Goal: Information Seeking & Learning: Learn about a topic

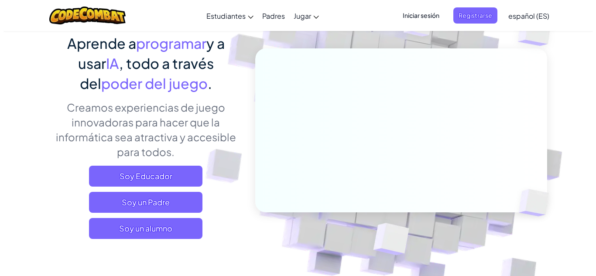
scroll to position [44, 0]
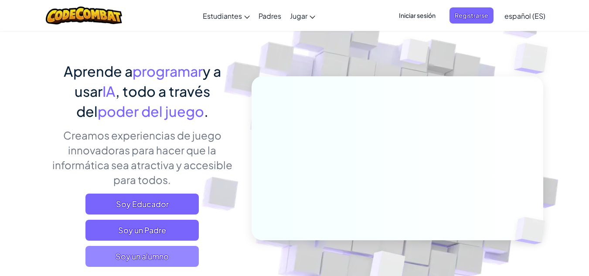
click at [176, 257] on span "Soy un alumno" at bounding box center [142, 256] width 113 height 21
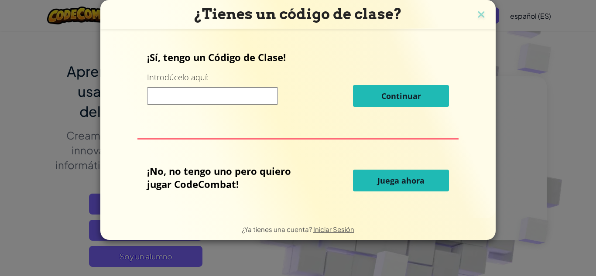
click at [389, 182] on span "Juega ahora" at bounding box center [400, 180] width 47 height 10
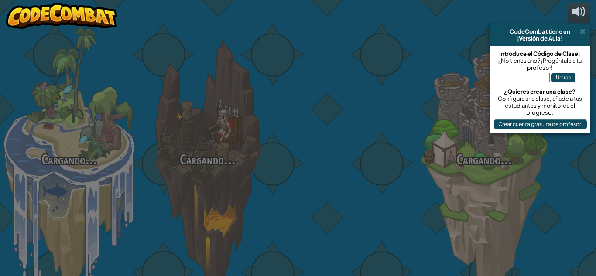
select select "es-ES"
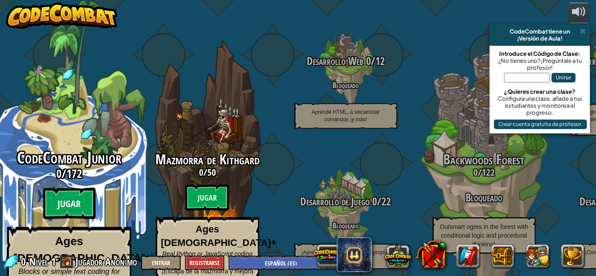
click at [66, 189] on btn "Jugar" at bounding box center [69, 203] width 52 height 31
select select "es-ES"
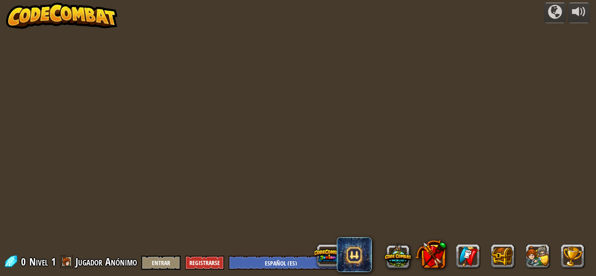
select select "es-ES"
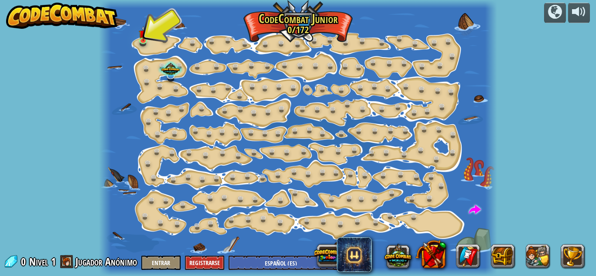
click at [581, 55] on div "powered by Cambio de Paso (Bloqueado) Cambiar los argumentos del step. Ve intel…" at bounding box center [298, 138] width 596 height 276
click at [142, 40] on img at bounding box center [142, 29] width 9 height 21
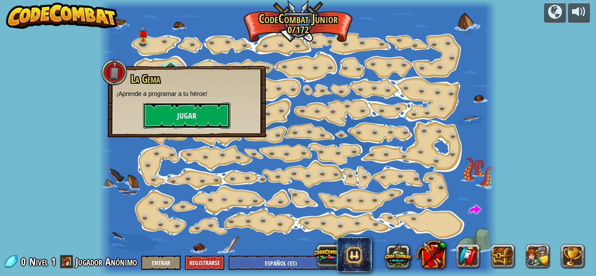
click at [198, 117] on button "Jugar" at bounding box center [186, 116] width 87 height 26
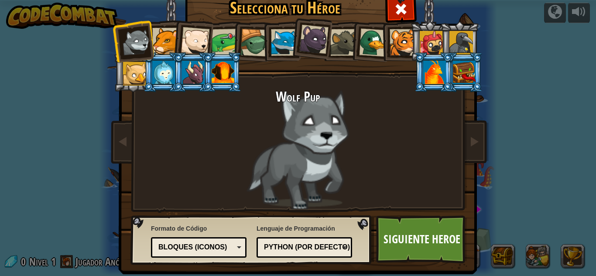
click at [281, 38] on div at bounding box center [284, 42] width 27 height 27
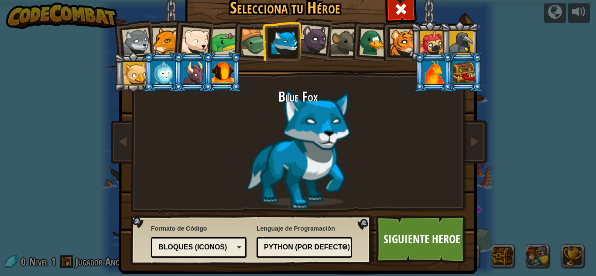
click at [311, 36] on div at bounding box center [313, 39] width 29 height 29
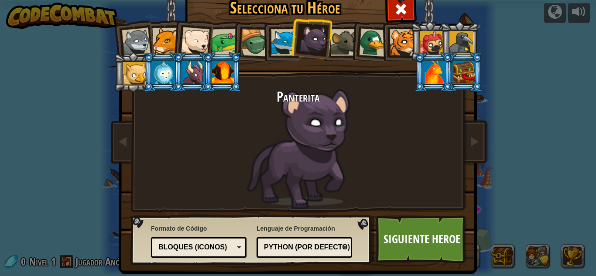
click at [215, 248] on div "Bloques (iconos)" at bounding box center [195, 248] width 75 height 10
click at [296, 243] on div "Python (Por defecto)" at bounding box center [301, 248] width 75 height 10
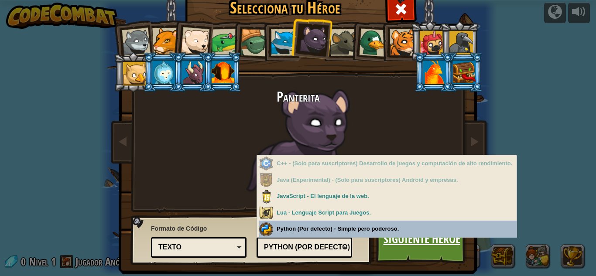
click at [423, 254] on link "Siguiente Heroe" at bounding box center [421, 239] width 91 height 48
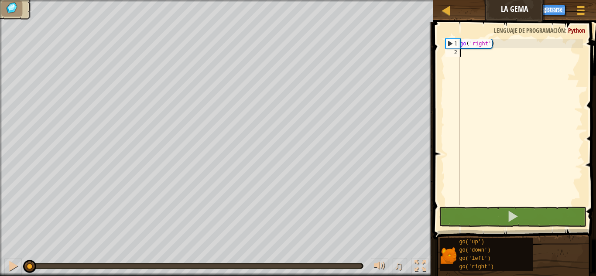
click at [443, 29] on span at bounding box center [516, 118] width 170 height 243
click at [455, 41] on div "1" at bounding box center [453, 43] width 14 height 9
type textarea "go('right')"
click at [511, 96] on div "go ( 'right' )" at bounding box center [520, 130] width 125 height 183
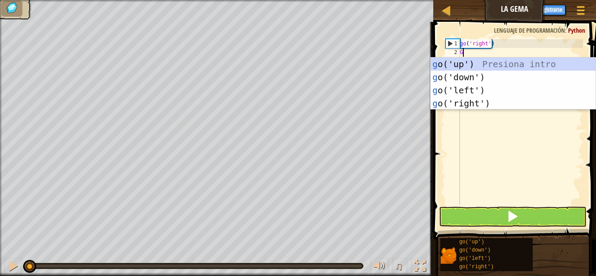
scroll to position [4, 0]
type textarea "Go"
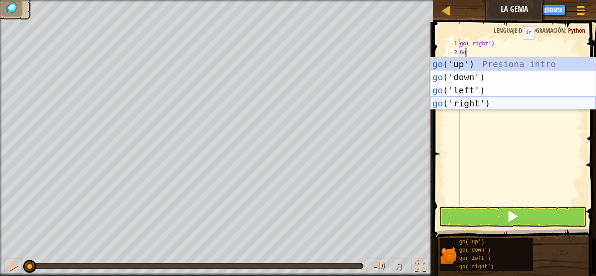
click at [526, 103] on div "go ('up') Presiona intro go ('down') Presiona intro go ('left') Presiona intro …" at bounding box center [513, 97] width 165 height 79
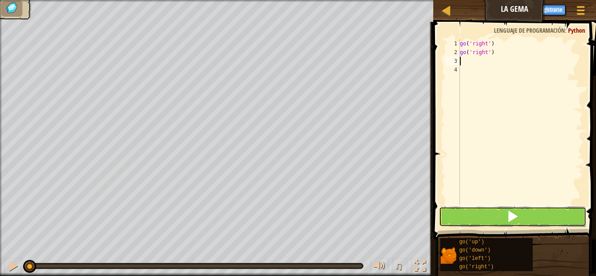
click at [467, 219] on button at bounding box center [512, 217] width 147 height 20
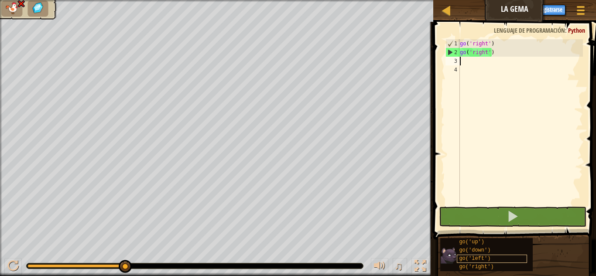
type textarea "g"
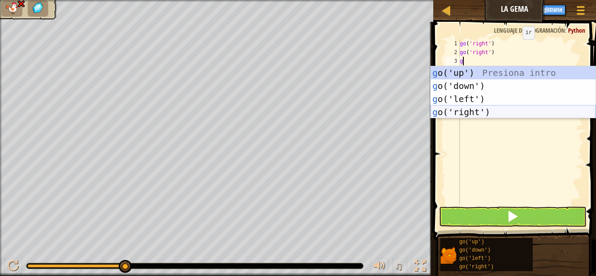
click at [499, 106] on div "g o('up') Presiona intro g o('down') Presiona intro g o('left') Presiona intro …" at bounding box center [513, 105] width 165 height 79
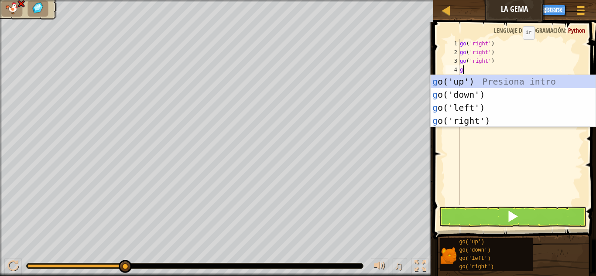
type textarea "go"
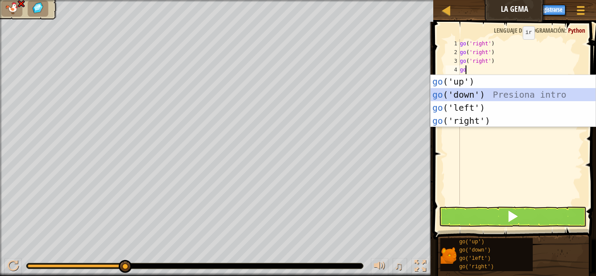
click at [492, 95] on div "go ('up') Presiona intro go ('down') Presiona intro go ('left') Presiona intro …" at bounding box center [513, 114] width 165 height 79
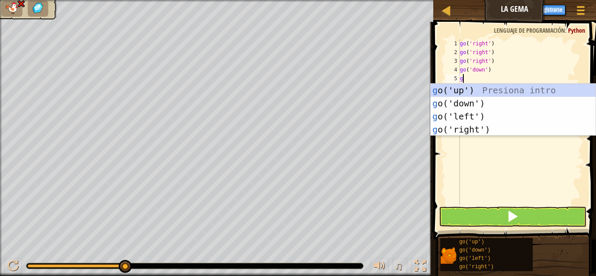
type textarea "go"
click at [489, 129] on div "go ('up') Presiona intro go ('down') Presiona intro go ('left') Presiona intro …" at bounding box center [513, 123] width 165 height 79
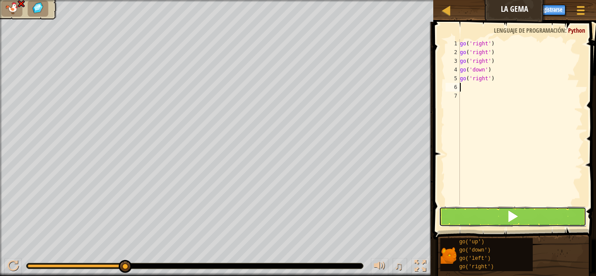
click at [486, 217] on button at bounding box center [512, 217] width 147 height 20
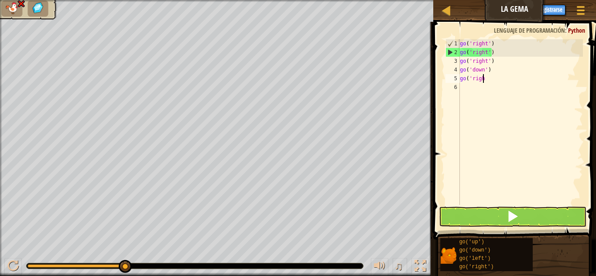
type textarea "g"
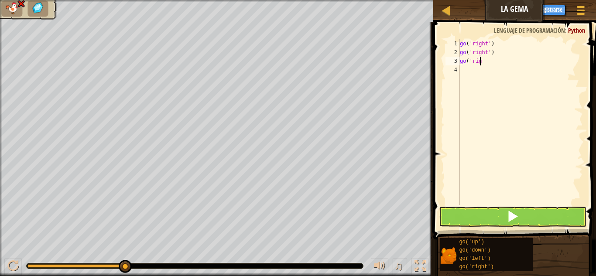
type textarea "g"
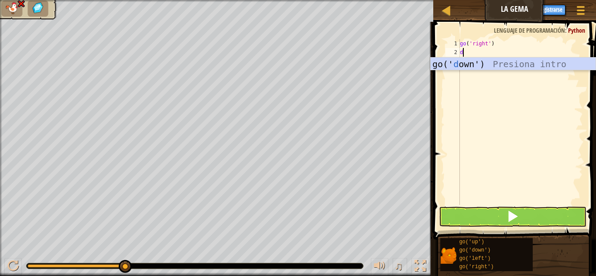
type textarea "do"
click at [477, 65] on div "go(' do wn') Presiona intro" at bounding box center [513, 77] width 165 height 39
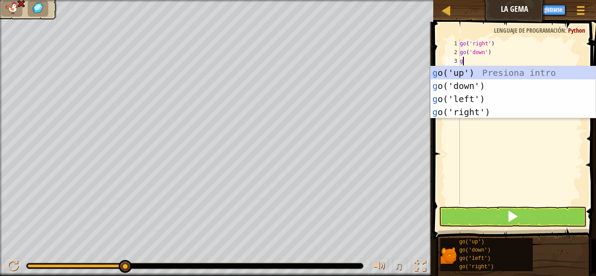
type textarea "go"
click at [496, 110] on div "go ('up') Presiona intro go ('down') Presiona intro go ('left') Presiona intro …" at bounding box center [513, 105] width 165 height 79
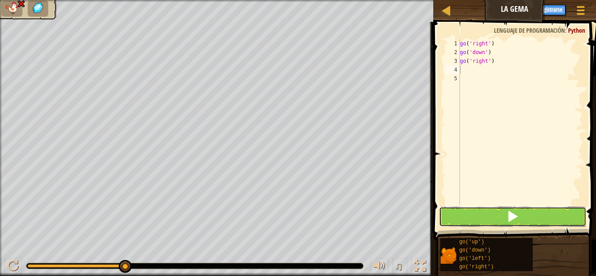
click at [510, 219] on span at bounding box center [512, 216] width 12 height 12
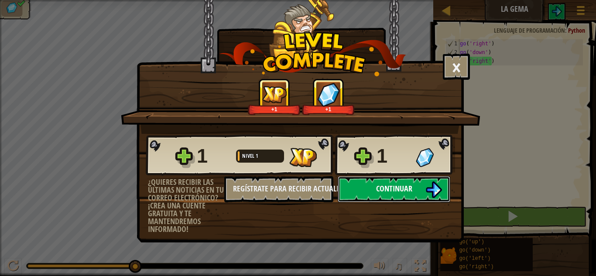
click at [416, 188] on button "Continuar" at bounding box center [394, 189] width 113 height 26
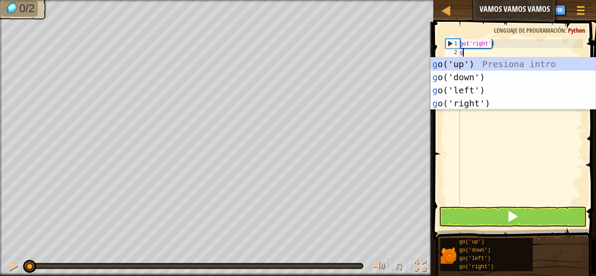
scroll to position [4, 0]
type textarea "go"
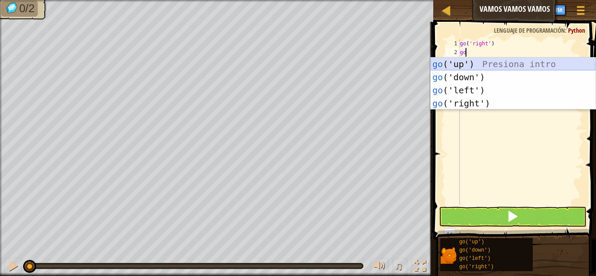
click at [449, 64] on div "go ('up') Presiona intro go ('down') Presiona intro go ('left') Presiona intro …" at bounding box center [513, 97] width 165 height 79
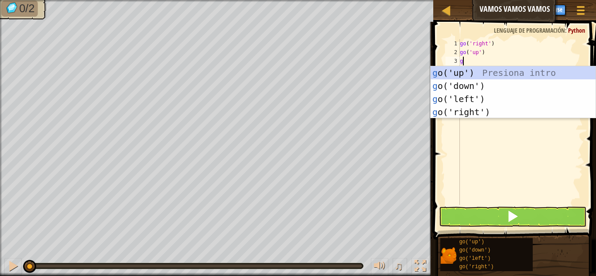
type textarea "go"
click at [468, 108] on div "go ('up') Presiona intro go ('down') Presiona intro go ('left') Presiona intro …" at bounding box center [513, 105] width 165 height 79
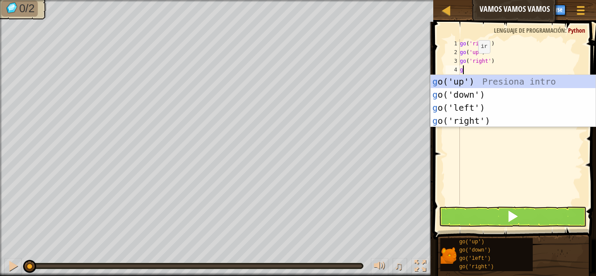
type textarea "go"
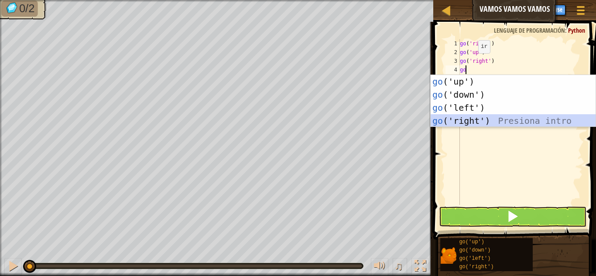
click at [492, 118] on div "go ('up') Presiona intro go ('down') Presiona intro go ('left') Presiona intro …" at bounding box center [513, 114] width 165 height 79
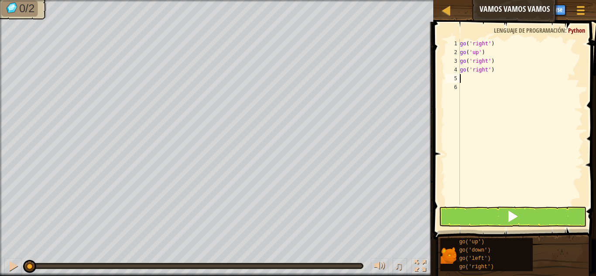
type textarea "go"
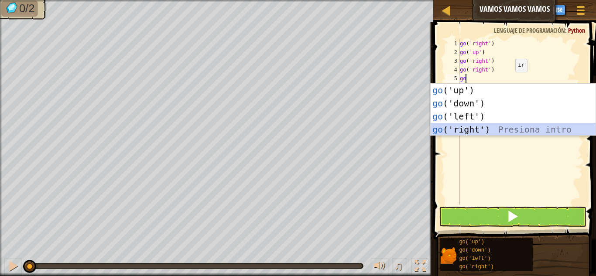
click at [516, 126] on div "go ('up') Presiona intro go ('down') Presiona intro go ('left') Presiona intro …" at bounding box center [513, 123] width 165 height 79
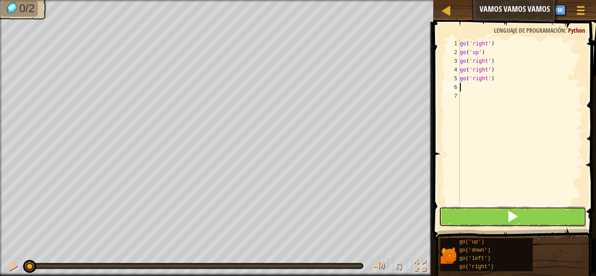
click at [528, 217] on button at bounding box center [512, 217] width 147 height 20
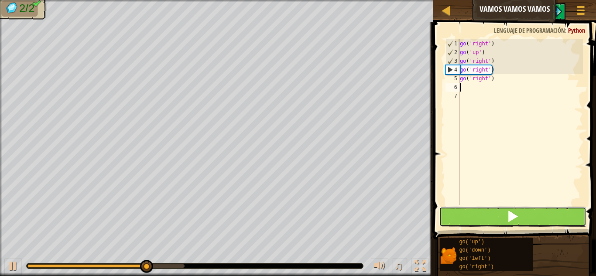
click at [495, 208] on button at bounding box center [512, 217] width 147 height 20
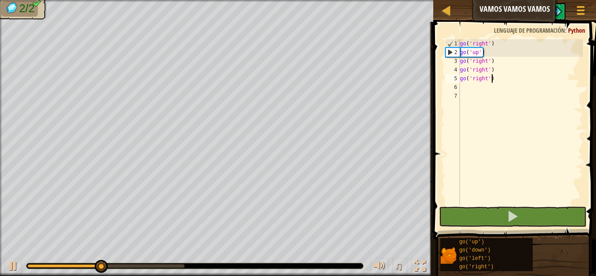
click at [495, 80] on div "go ( 'right' ) go ( 'up' ) go ( 'right' ) go ( 'right' ) go ( 'right' )" at bounding box center [520, 130] width 125 height 183
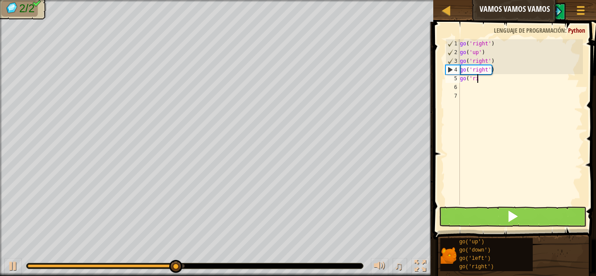
type textarea "go('"
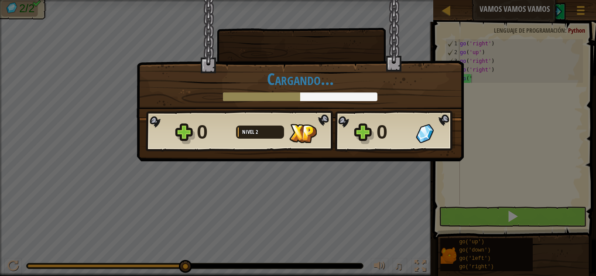
scroll to position [4, 0]
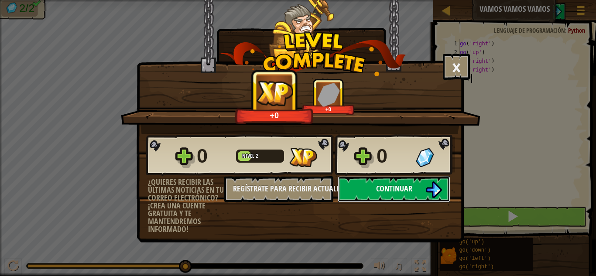
click at [399, 185] on span "Continuar" at bounding box center [394, 188] width 36 height 11
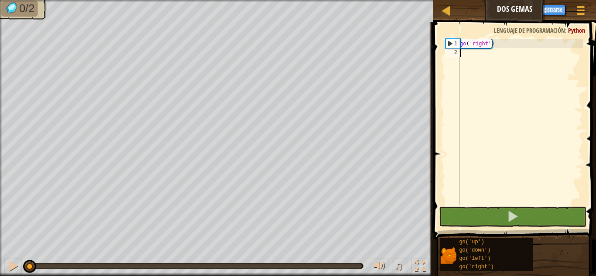
scroll to position [4, 0]
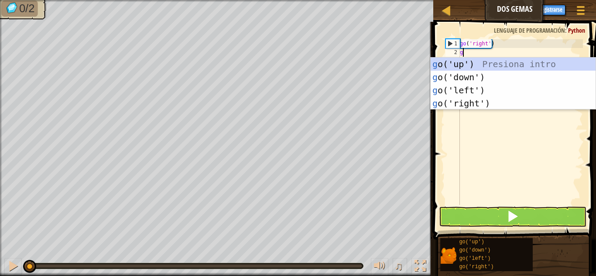
type textarea "go"
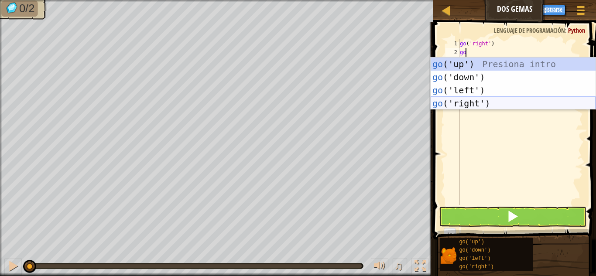
click at [503, 100] on div "go ('up') Presiona intro go ('down') Presiona intro go ('left') Presiona intro …" at bounding box center [513, 97] width 165 height 79
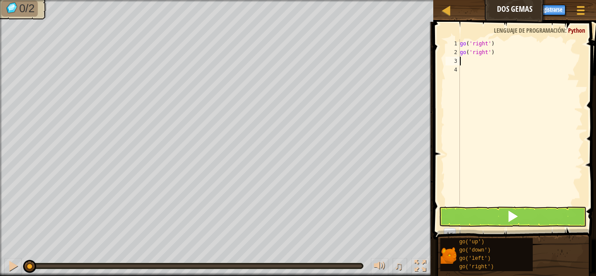
type textarea "go"
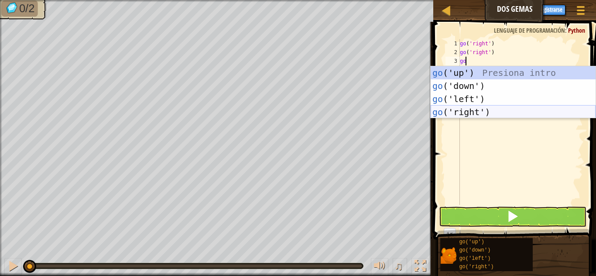
click at [484, 115] on div "go ('up') Presiona intro go ('down') Presiona intro go ('left') Presiona intro …" at bounding box center [513, 105] width 165 height 79
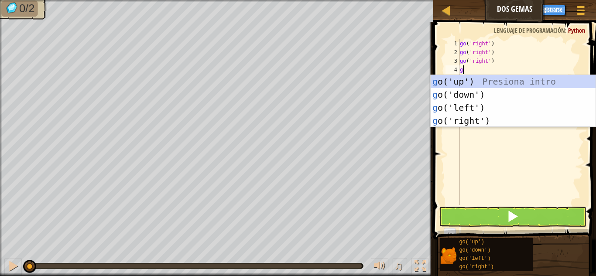
type textarea "go"
click at [486, 83] on div "go ('up') Presiona intro go ('down') Presiona intro go ('left') Presiona intro …" at bounding box center [513, 114] width 165 height 79
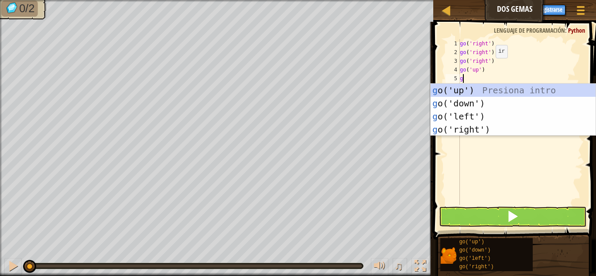
type textarea "go"
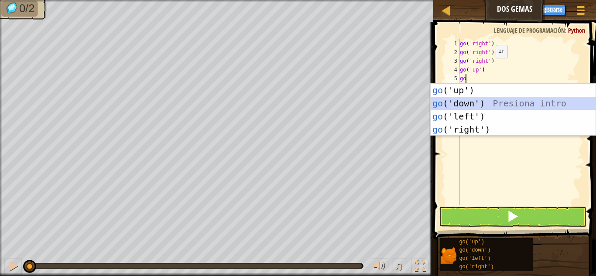
click at [483, 101] on div "go ('up') Presiona intro go ('down') Presiona intro go ('left') Presiona intro …" at bounding box center [513, 123] width 165 height 79
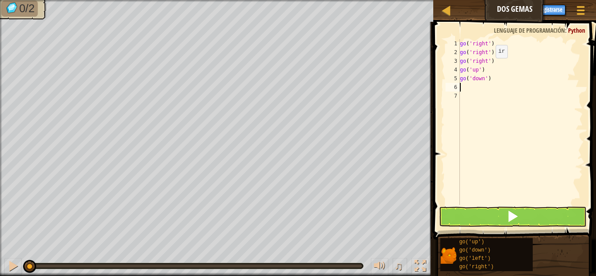
type textarea "go"
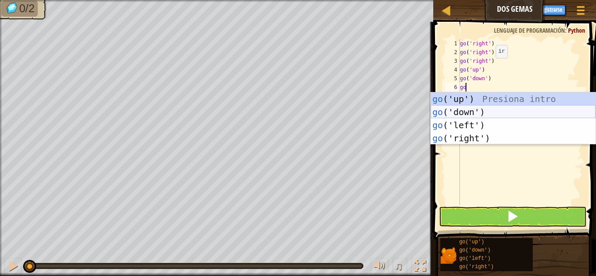
click at [486, 110] on div "go ('up') Presiona intro go ('down') Presiona intro go ('left') Presiona intro …" at bounding box center [513, 131] width 165 height 79
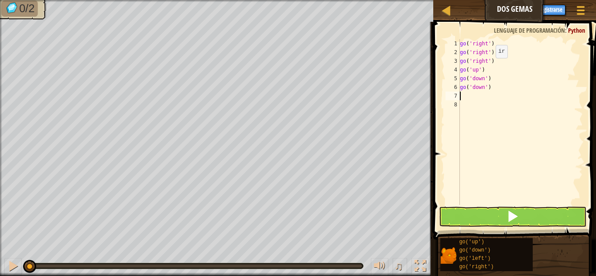
type textarea "go"
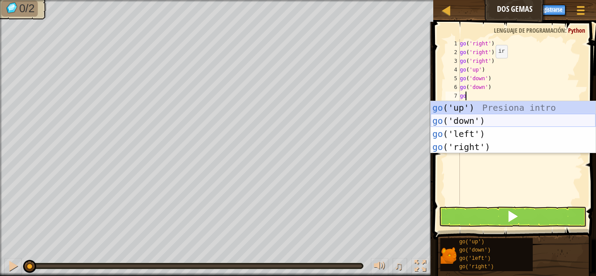
click at [490, 121] on div "go ('up') Presiona intro go ('down') Presiona intro go ('left') Presiona intro …" at bounding box center [513, 140] width 165 height 79
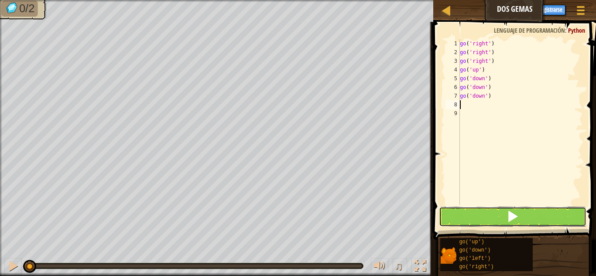
click at [477, 221] on button at bounding box center [512, 217] width 147 height 20
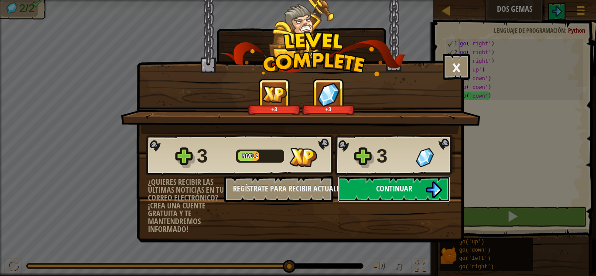
click at [392, 192] on span "Continuar" at bounding box center [394, 188] width 36 height 11
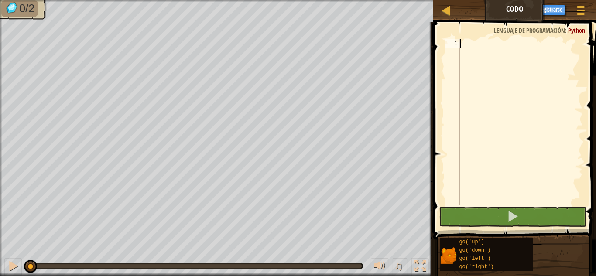
type textarea "r"
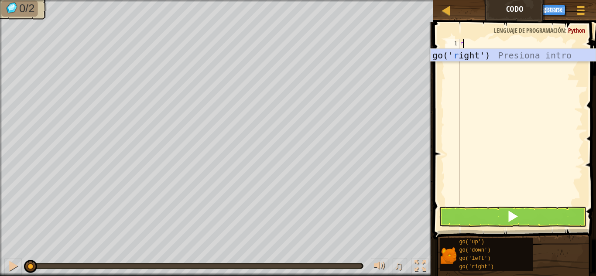
scroll to position [4, 0]
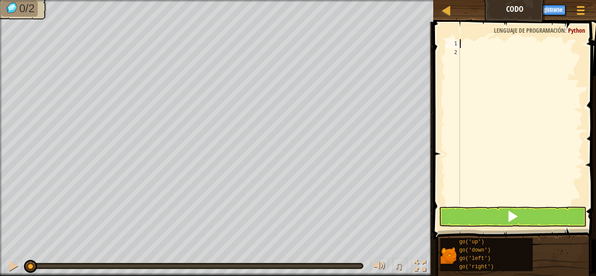
type textarea "g"
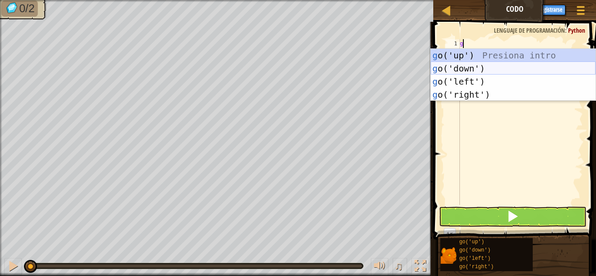
click at [486, 65] on div "g o('up') Presiona intro g o('down') Presiona intro g o('left') Presiona intro …" at bounding box center [513, 88] width 165 height 79
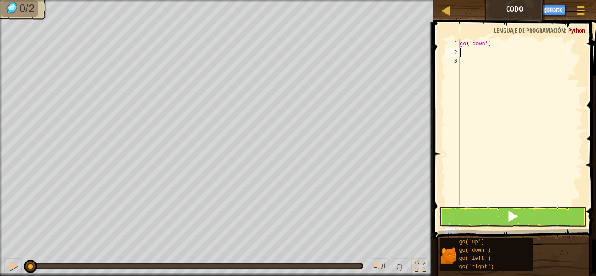
type textarea "g"
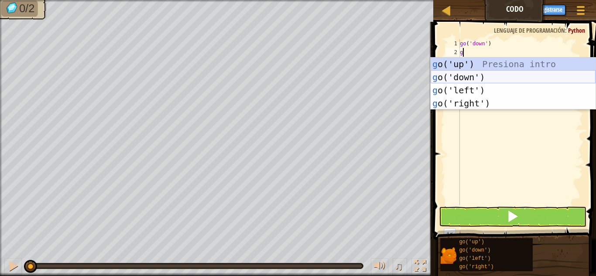
click at [471, 79] on div "g o('up') Presiona intro g o('down') Presiona intro g o('left') Presiona intro …" at bounding box center [513, 97] width 165 height 79
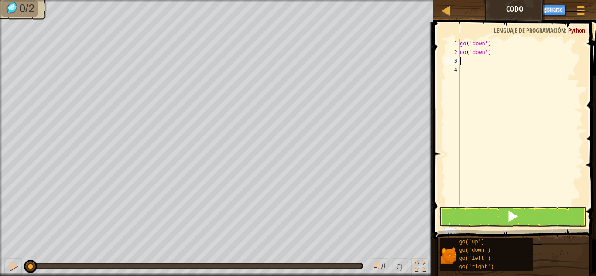
type textarea "g"
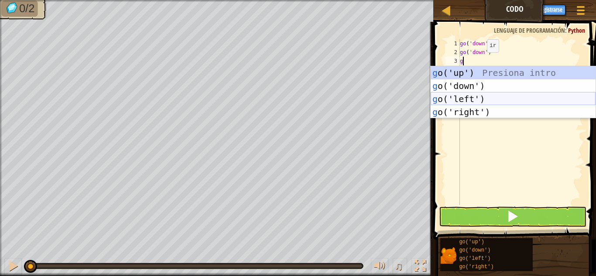
click at [471, 100] on div "g o('up') Presiona intro g o('down') Presiona intro g o('left') Presiona intro …" at bounding box center [513, 105] width 165 height 79
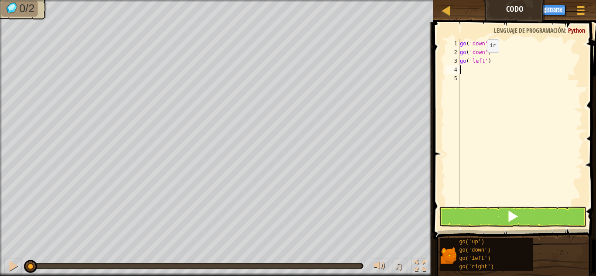
type textarea "g"
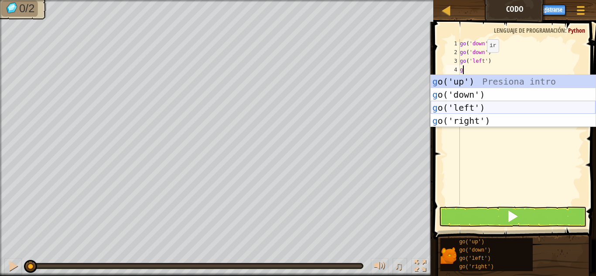
click at [474, 104] on div "g o('up') Presiona intro g o('down') Presiona intro g o('left') Presiona intro …" at bounding box center [513, 114] width 165 height 79
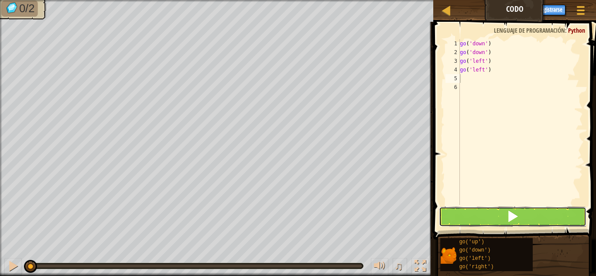
click at [469, 215] on button at bounding box center [512, 217] width 147 height 20
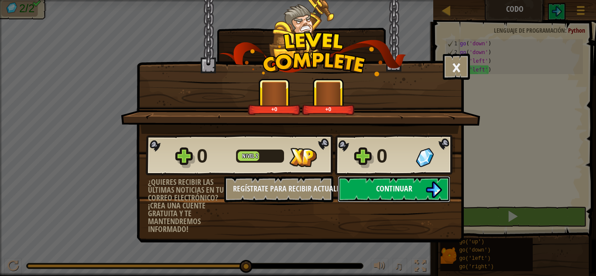
click at [407, 181] on button "Continuar" at bounding box center [394, 189] width 113 height 26
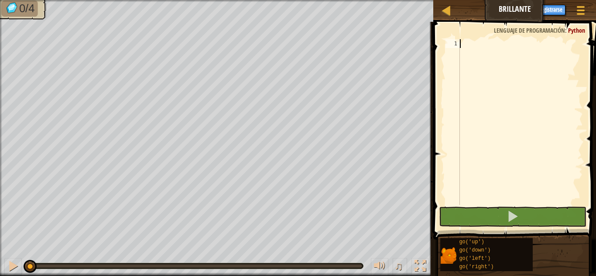
type textarea "g"
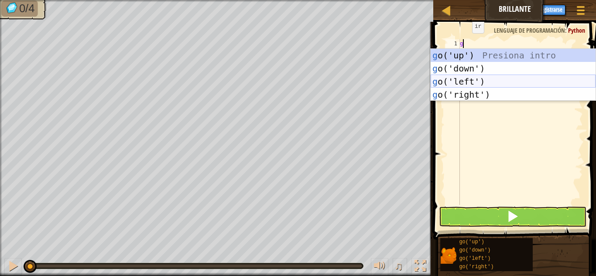
click at [455, 77] on div "g o('up') Presiona intro g o('down') Presiona intro g o('left') Presiona intro …" at bounding box center [513, 88] width 165 height 79
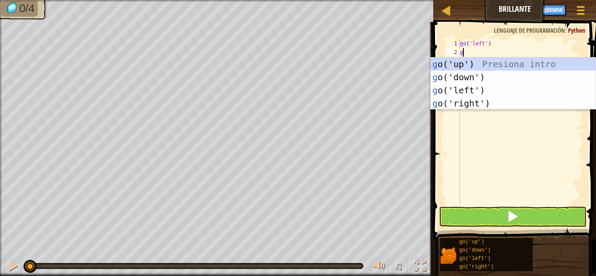
type textarea "go"
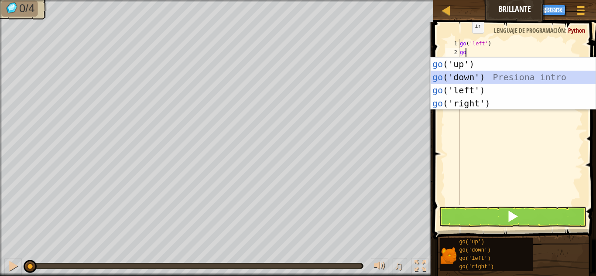
click at [489, 80] on div "go ('up') Presiona intro go ('down') Presiona intro go ('left') Presiona intro …" at bounding box center [513, 97] width 165 height 79
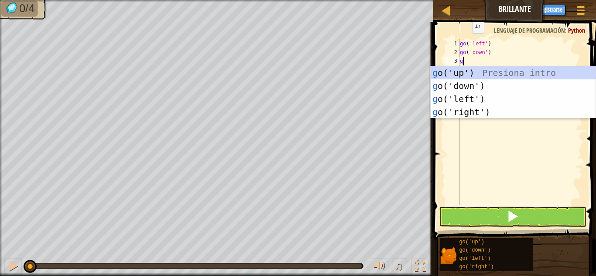
type textarea "go"
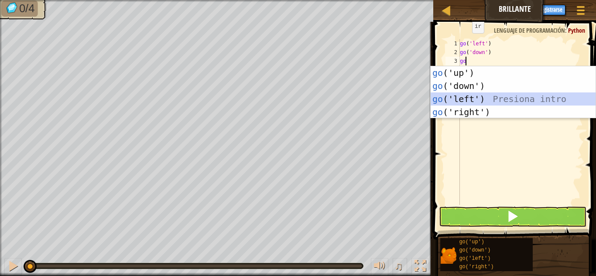
click at [482, 98] on div "go ('up') Presiona intro go ('down') Presiona intro go ('left') Presiona intro …" at bounding box center [513, 105] width 165 height 79
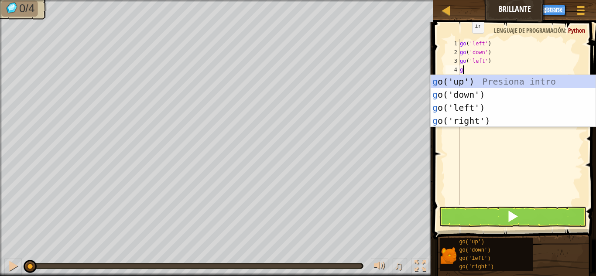
type textarea "go"
click at [492, 81] on div "go ('up') Presiona intro go ('down') Presiona intro go ('left') Presiona intro …" at bounding box center [513, 114] width 165 height 79
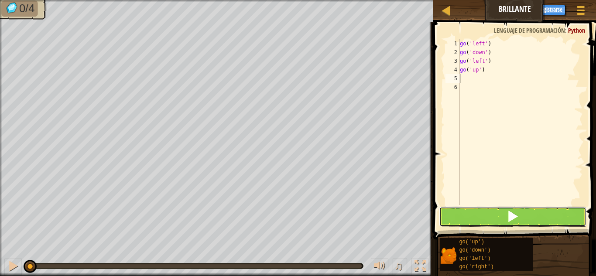
click at [496, 214] on button at bounding box center [512, 217] width 147 height 20
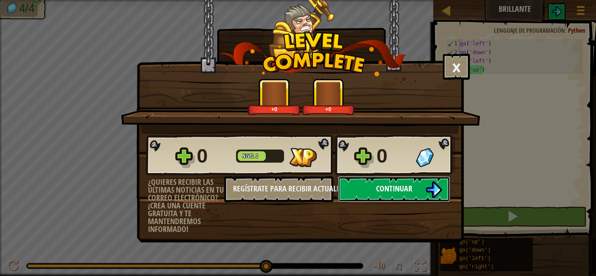
click at [393, 183] on span "Continuar" at bounding box center [394, 188] width 36 height 11
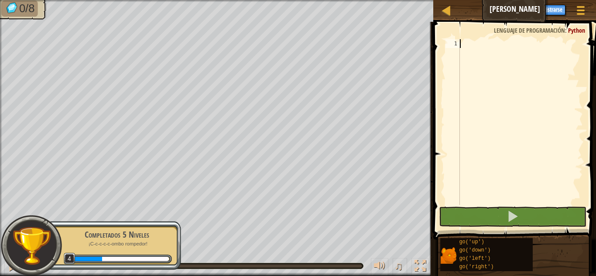
type textarea "g"
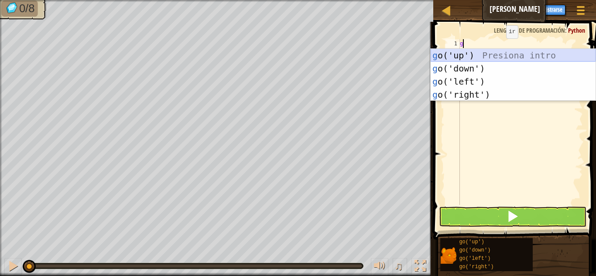
click at [457, 58] on div "g o('up') Presiona intro g o('down') Presiona intro g o('left') Presiona intro …" at bounding box center [513, 88] width 165 height 79
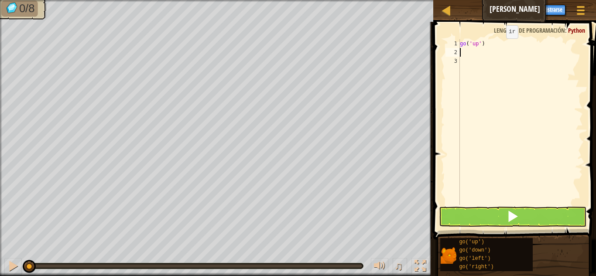
type textarea "g"
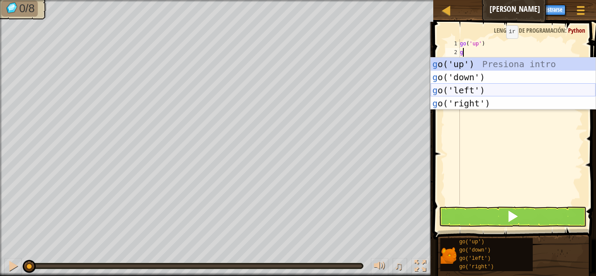
click at [481, 89] on div "g o('up') Presiona intro g o('down') Presiona intro g o('left') Presiona intro …" at bounding box center [513, 97] width 165 height 79
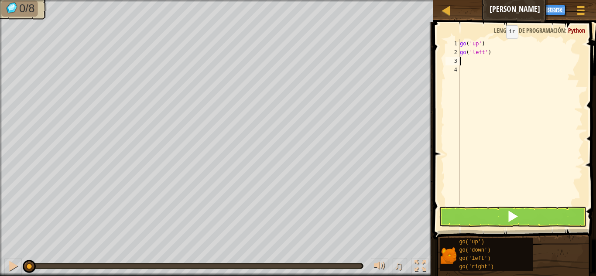
type textarea "g"
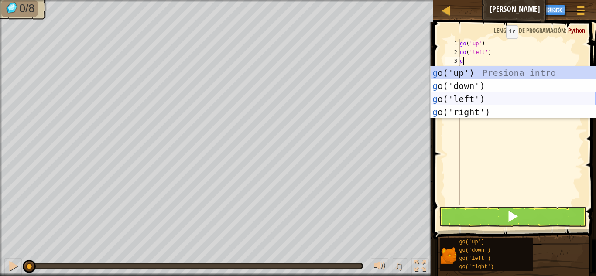
click at [488, 98] on div "g o('up') Presiona intro g o('down') Presiona intro g o('left') Presiona intro …" at bounding box center [513, 105] width 165 height 79
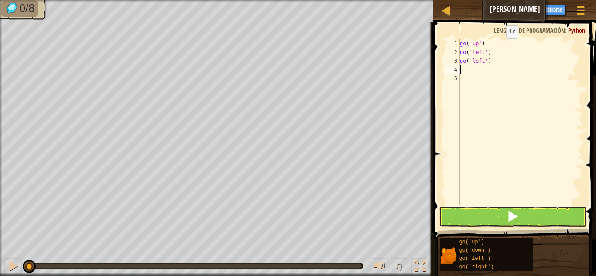
type textarea "g"
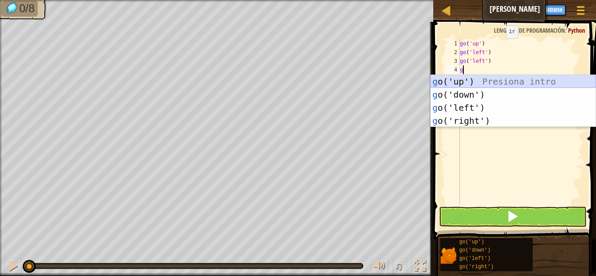
click at [473, 80] on div "g o('up') Presiona intro g o('down') Presiona intro g o('left') Presiona intro …" at bounding box center [513, 114] width 165 height 79
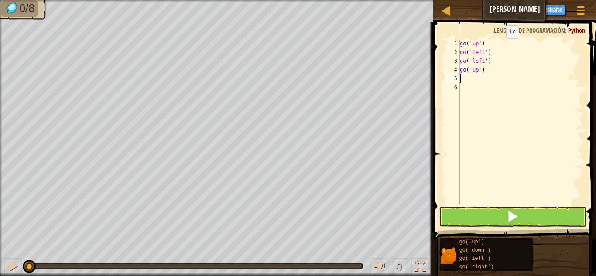
type textarea "g"
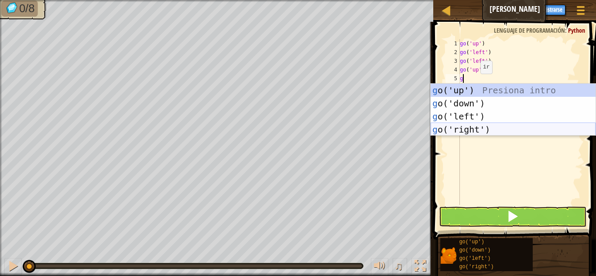
click at [478, 127] on div "g o('up') Presiona intro g o('down') Presiona intro g o('left') Presiona intro …" at bounding box center [513, 123] width 165 height 79
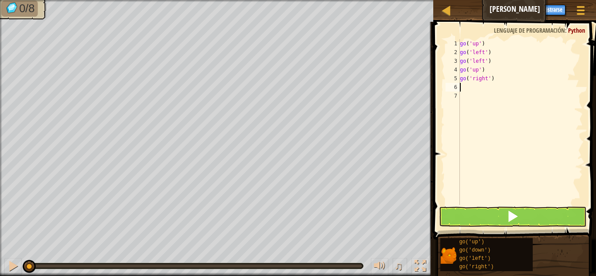
type textarea "g"
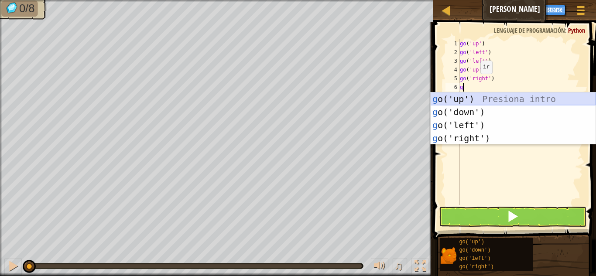
click at [469, 98] on div "g o('up') Presiona intro g o('down') Presiona intro g o('left') Presiona intro …" at bounding box center [513, 131] width 165 height 79
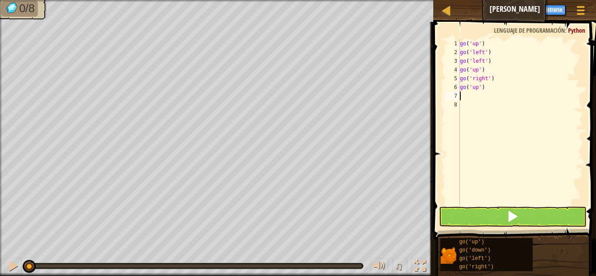
type textarea "g"
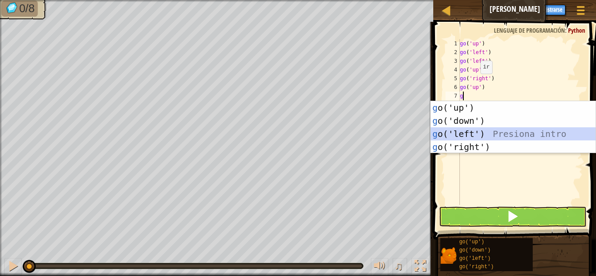
click at [480, 136] on div "g o('up') Presiona intro g o('down') Presiona intro g o('left') Presiona intro …" at bounding box center [513, 140] width 165 height 79
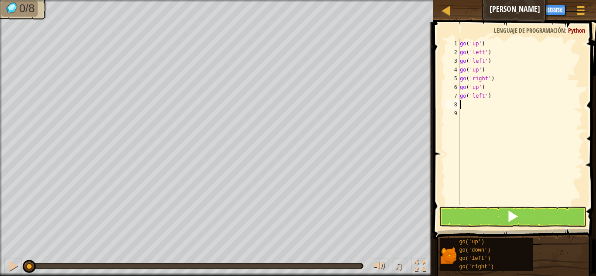
type textarea "g"
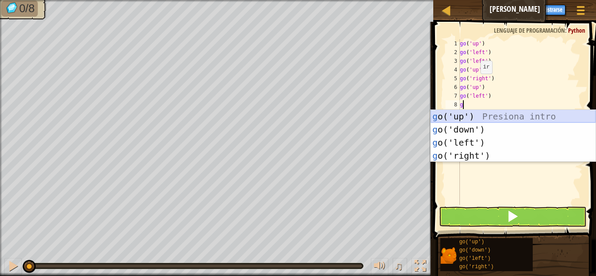
click at [491, 116] on div "g o('up') Presiona intro g o('down') Presiona intro g o('left') Presiona intro …" at bounding box center [513, 149] width 165 height 79
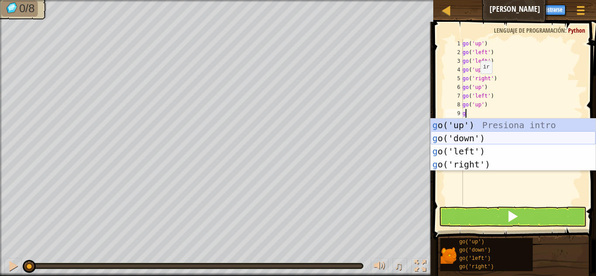
type textarea "go"
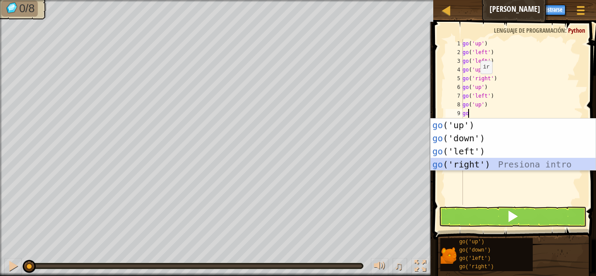
click at [485, 163] on div "go ('up') Presiona intro go ('down') Presiona intro go ('left') Presiona intro …" at bounding box center [513, 158] width 165 height 79
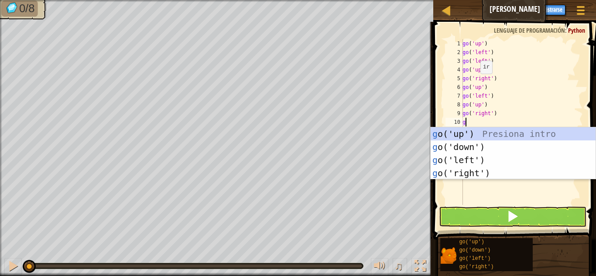
type textarea "go"
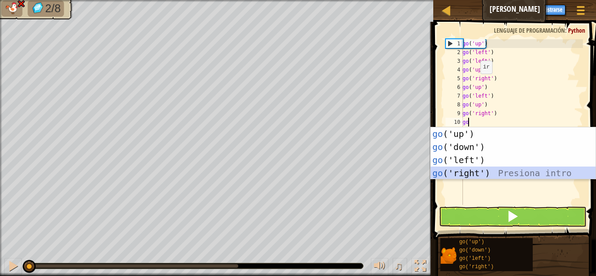
click at [485, 173] on div "go ('up') Presiona intro go ('down') Presiona intro go ('left') Presiona intro …" at bounding box center [513, 166] width 165 height 79
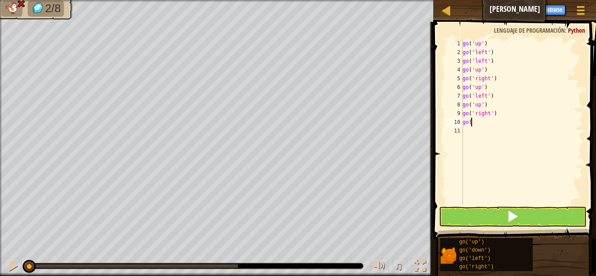
type textarea "g"
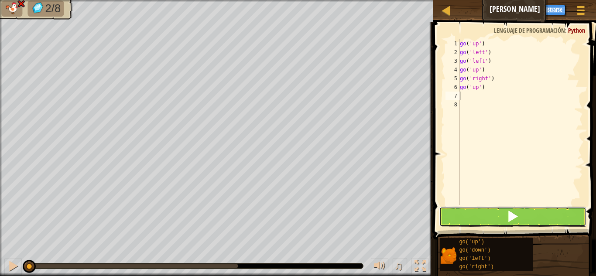
click at [486, 219] on button at bounding box center [512, 217] width 147 height 20
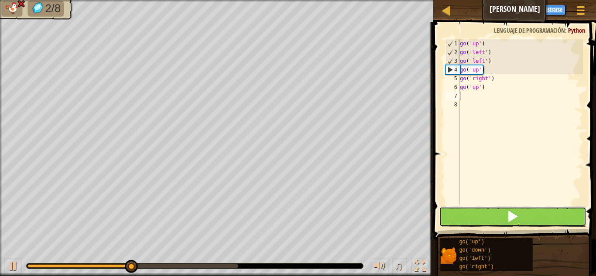
click at [481, 217] on button at bounding box center [512, 217] width 147 height 20
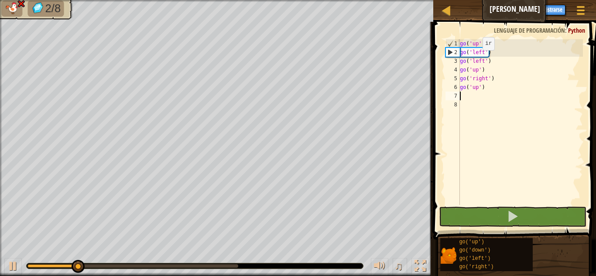
click at [478, 65] on div "go ( 'up' ) go ( 'left' ) go ( 'left' ) go ( 'up' ) go ( 'right' ) go ( 'up' )" at bounding box center [520, 130] width 125 height 183
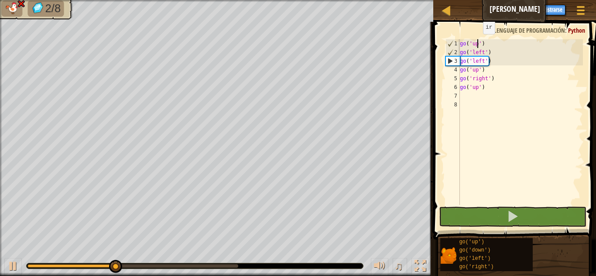
click at [475, 43] on div "go ( 'up' ) go ( 'left' ) go ( 'left' ) go ( 'up' ) go ( 'right' ) go ( 'up' )" at bounding box center [520, 130] width 125 height 183
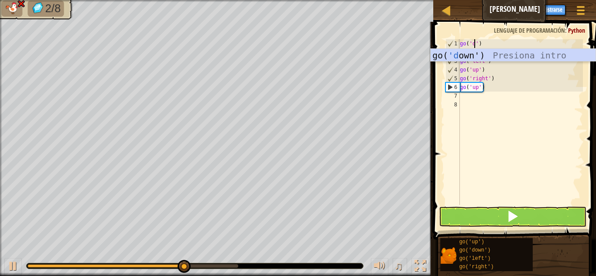
scroll to position [4, 1]
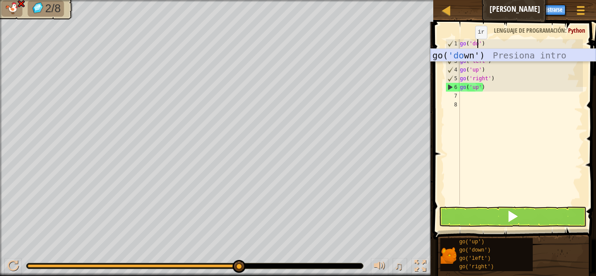
click at [458, 58] on div "go( 'do wn') Presiona intro" at bounding box center [513, 68] width 165 height 39
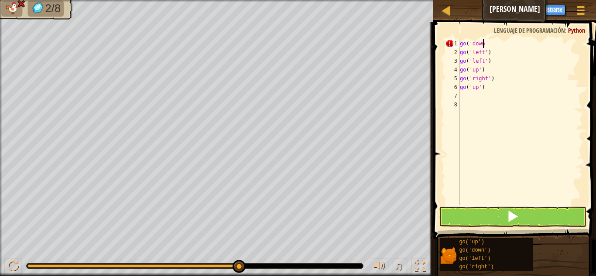
scroll to position [4, 2]
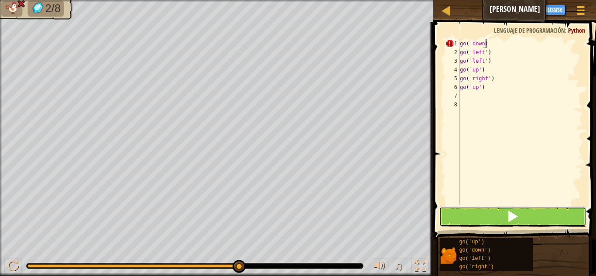
click at [488, 218] on button at bounding box center [512, 217] width 147 height 20
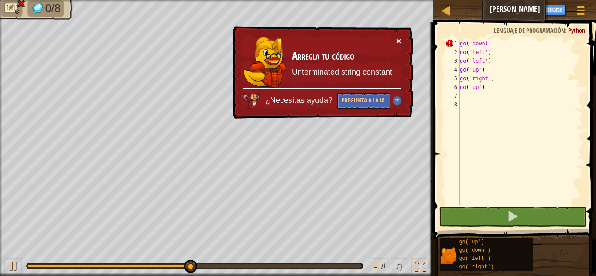
click at [400, 38] on button "×" at bounding box center [398, 40] width 5 height 9
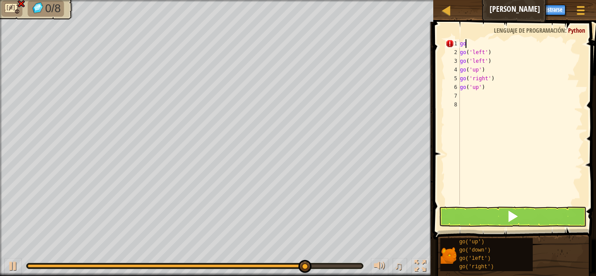
scroll to position [4, 0]
type textarea "g"
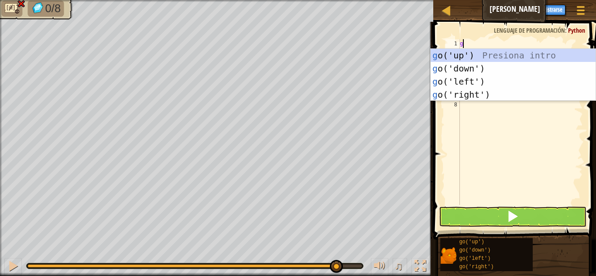
type textarea "go"
click at [502, 69] on div "go ('up') Presiona intro go ('down') Presiona intro go ('left') Presiona intro …" at bounding box center [513, 88] width 165 height 79
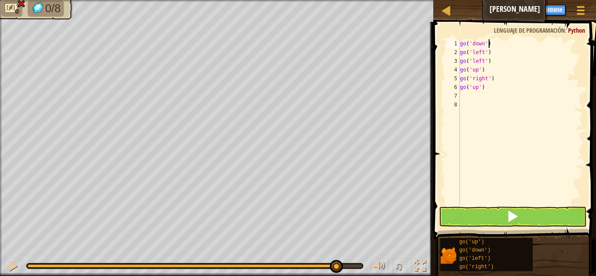
type textarea "go('down')"
click at [506, 215] on span at bounding box center [512, 216] width 12 height 12
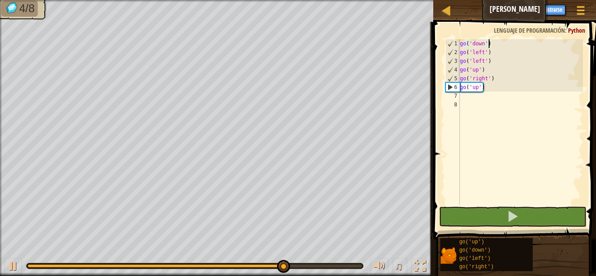
click at [514, 95] on div "go ( 'down' ) go ( 'left' ) go ( 'left' ) go ( 'up' ) go ( 'right' ) go ( 'up' )" at bounding box center [520, 130] width 125 height 183
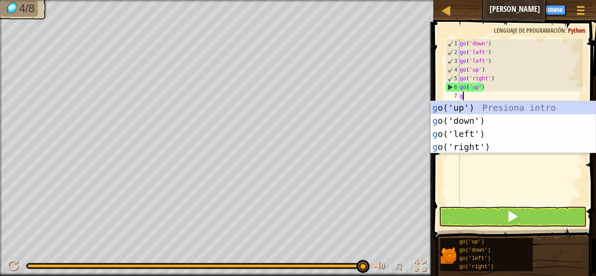
type textarea "go"
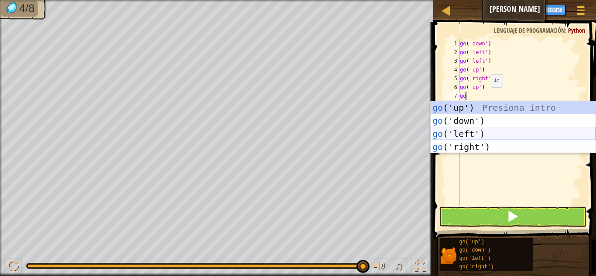
click at [479, 136] on div "go ('up') Presiona intro go ('down') Presiona intro go ('left') Presiona intro …" at bounding box center [513, 140] width 165 height 79
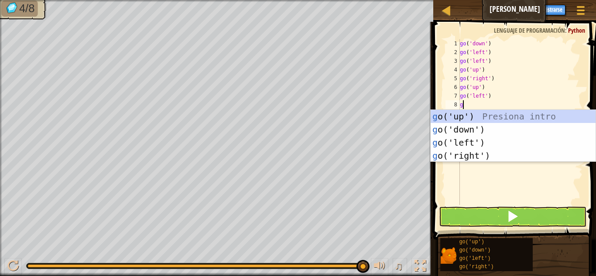
type textarea "go"
click at [492, 116] on div "go ('up') Presiona intro go ('down') Presiona intro go ('left') Presiona intro …" at bounding box center [513, 149] width 165 height 79
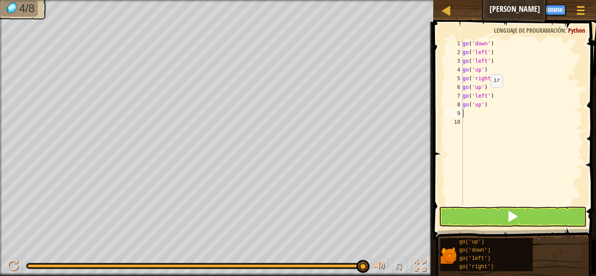
type textarea "g"
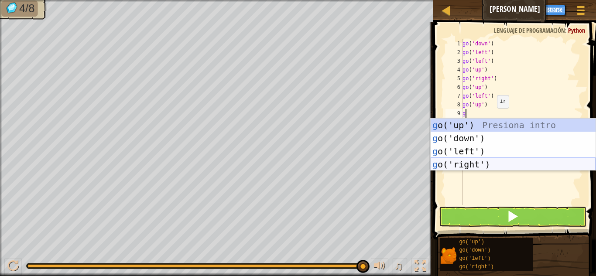
click at [483, 164] on div "g o('up') Presiona intro g o('down') Presiona intro g o('left') Presiona intro …" at bounding box center [513, 158] width 165 height 79
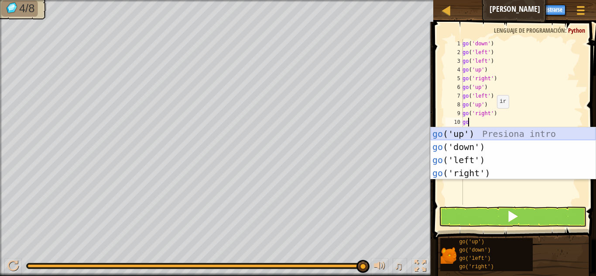
type textarea "g"
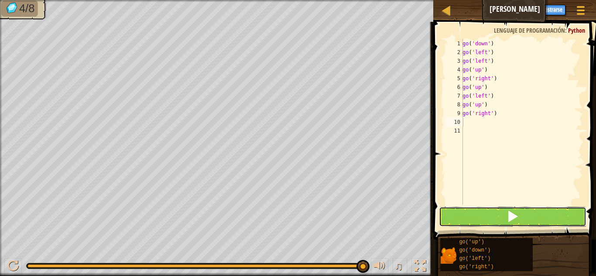
click at [494, 209] on button at bounding box center [512, 217] width 147 height 20
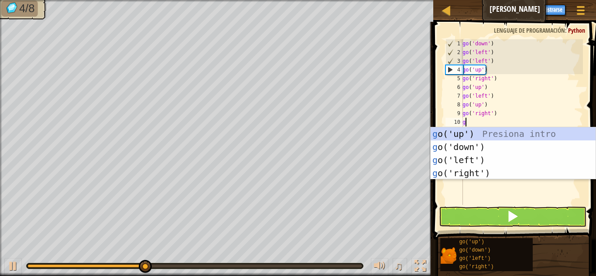
type textarea "go"
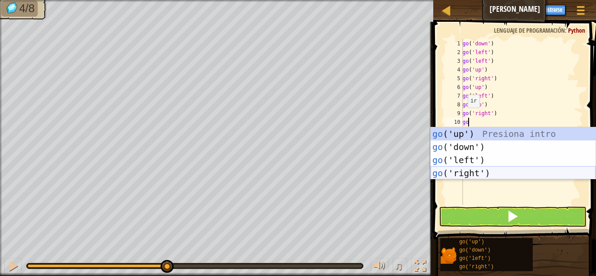
click at [474, 170] on div "go ('up') Presiona intro go ('down') Presiona intro go ('left') Presiona intro …" at bounding box center [513, 166] width 165 height 79
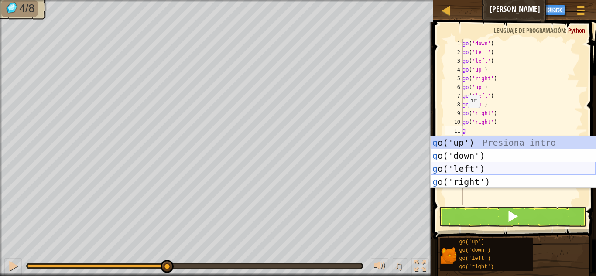
type textarea "go"
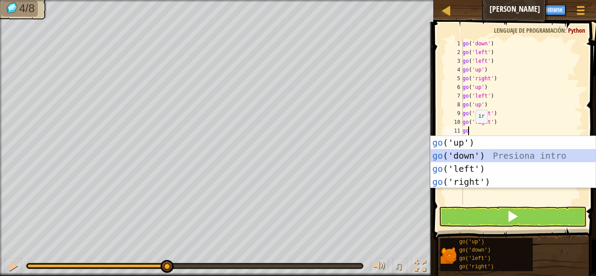
click at [480, 157] on div "go ('up') Presiona intro go ('down') Presiona intro go ('left') Presiona intro …" at bounding box center [513, 175] width 165 height 79
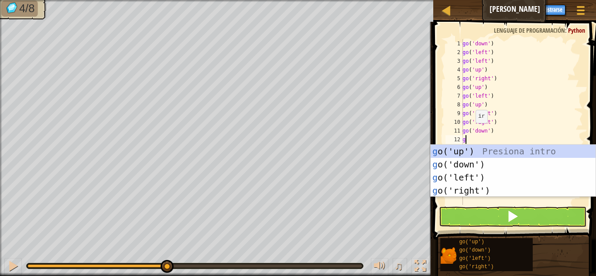
type textarea "go"
click at [481, 186] on div "go ('up') Presiona intro go ('down') Presiona intro go ('left') Presiona intro …" at bounding box center [513, 184] width 165 height 79
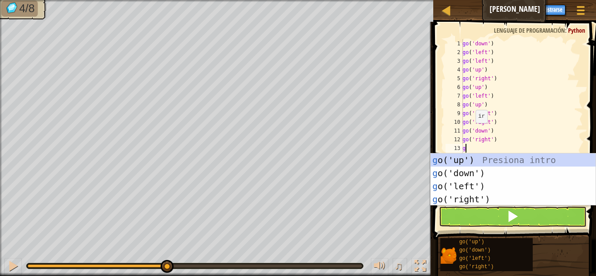
type textarea "go"
click at [471, 161] on div "go ('up') Presiona intro go ('down') Presiona intro go ('left') Presiona intro …" at bounding box center [513, 193] width 165 height 79
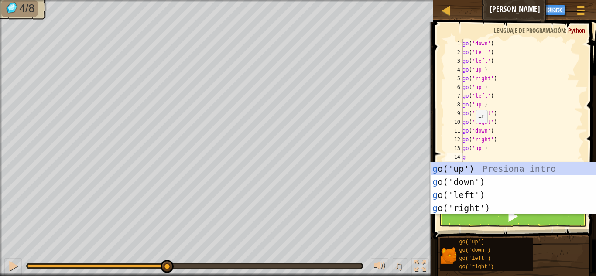
type textarea "go"
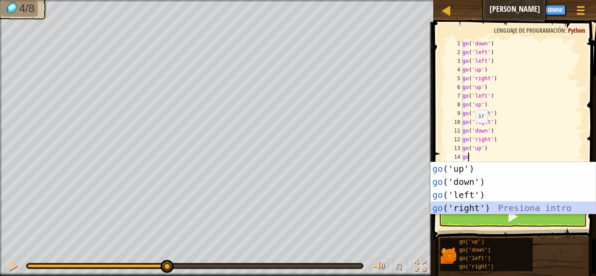
click at [474, 203] on div "go ('up') Presiona intro go ('down') Presiona intro go ('left') Presiona intro …" at bounding box center [513, 201] width 165 height 79
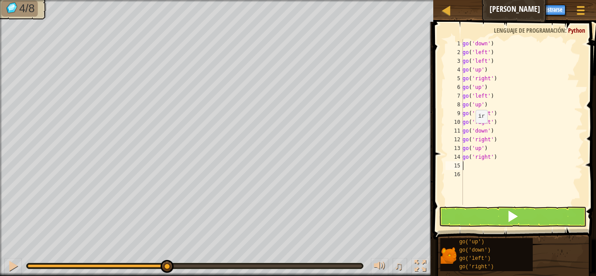
type textarea "g"
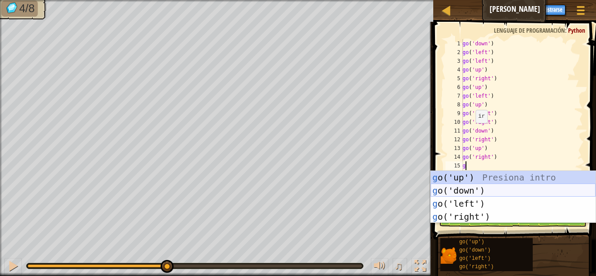
click at [479, 189] on div "g o('up') Presiona intro g o('down') Presiona intro g o('left') Presiona intro …" at bounding box center [513, 210] width 165 height 79
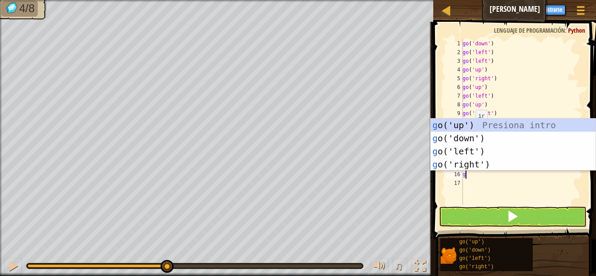
type textarea "go"
click at [488, 137] on div "go ('up') Presiona intro go ('down') Presiona intro go ('left') Presiona intro …" at bounding box center [513, 158] width 165 height 79
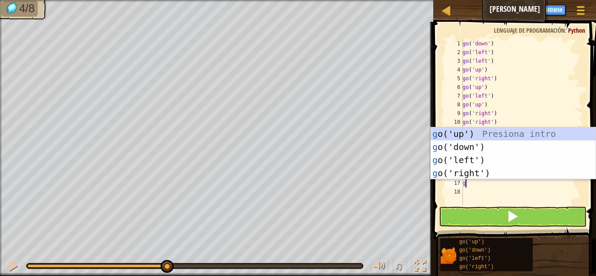
type textarea "go"
click at [481, 146] on div "go ('up') Presiona intro go ('down') Presiona intro go ('left') Presiona intro …" at bounding box center [513, 166] width 165 height 79
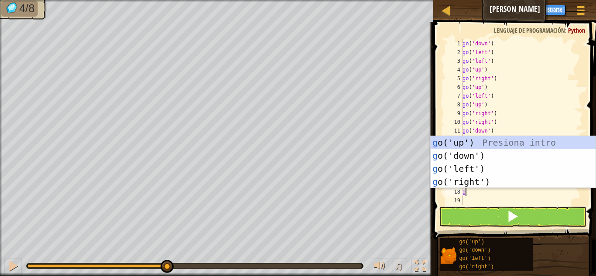
type textarea "go"
click at [490, 160] on div "go ('up') Presiona intro go ('down') Presiona intro go ('left') Presiona intro …" at bounding box center [513, 175] width 165 height 79
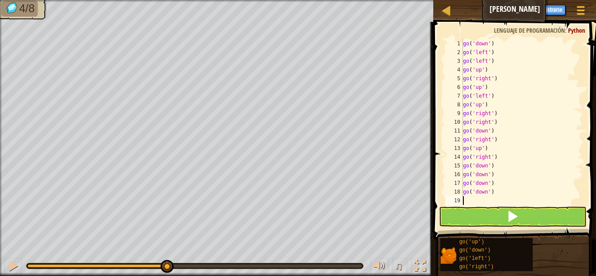
type textarea "go"
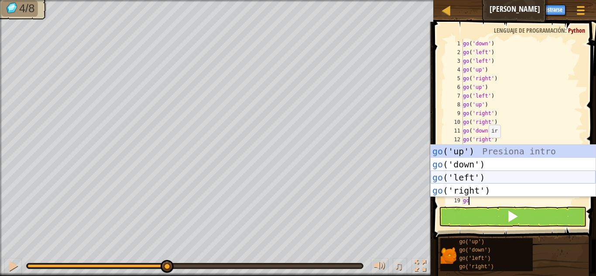
click at [478, 174] on div "go ('up') Presiona intro go ('down') Presiona intro go ('left') Presiona intro …" at bounding box center [513, 184] width 165 height 79
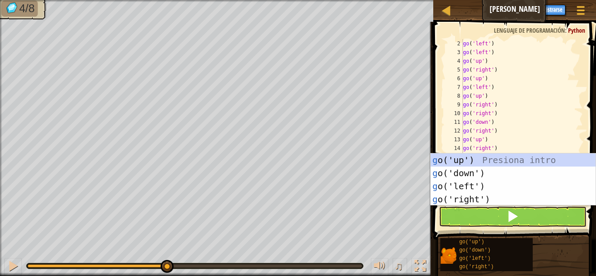
scroll to position [9, 0]
type textarea "go"
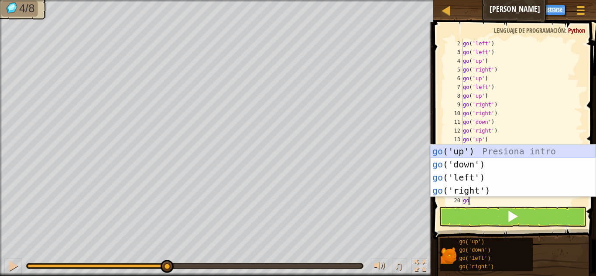
click at [482, 154] on div "go ('up') Presiona intro go ('down') Presiona intro go ('left') Presiona intro …" at bounding box center [513, 184] width 165 height 79
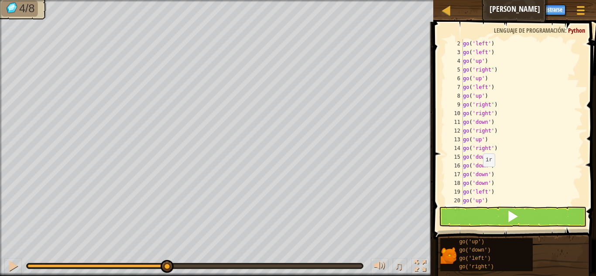
scroll to position [17, 0]
type textarea "go"
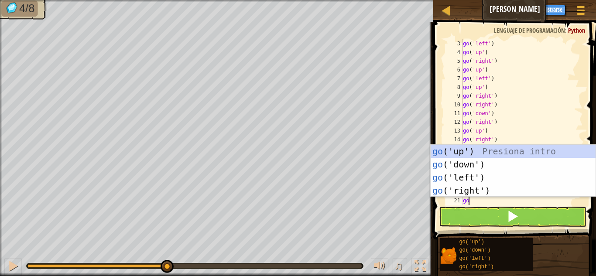
click at [481, 151] on div "go ('up') Presiona intro go ('down') Presiona intro go ('left') Presiona intro …" at bounding box center [513, 184] width 165 height 79
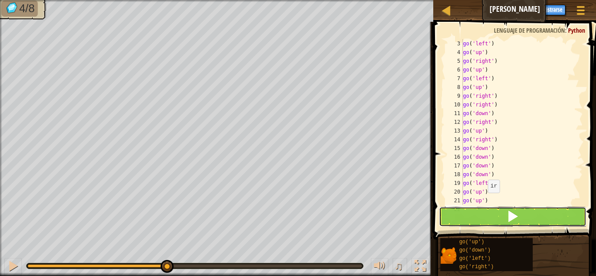
click at [481, 215] on button at bounding box center [512, 217] width 147 height 20
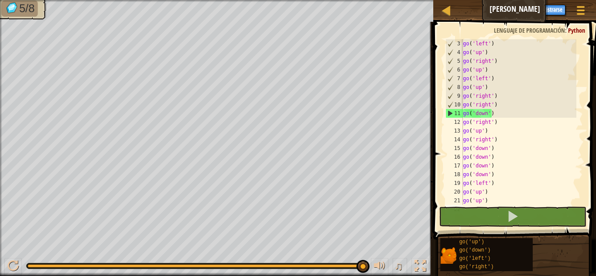
scroll to position [35, 0]
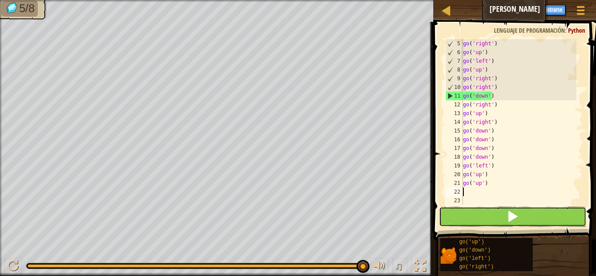
click at [479, 223] on button at bounding box center [512, 217] width 147 height 20
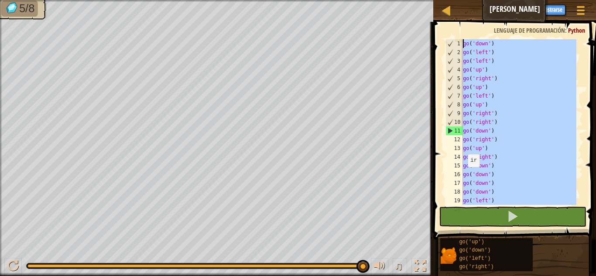
scroll to position [0, 0]
drag, startPoint x: 464, startPoint y: 195, endPoint x: 451, endPoint y: -17, distance: 212.8
click at [451, 0] on html "Mapa [PERSON_NAME] Menú del Juego Registrarse 1 ההההההההההההההההההההההההההההההה…" at bounding box center [298, 0] width 596 height 0
type textarea "go('down') go('left')"
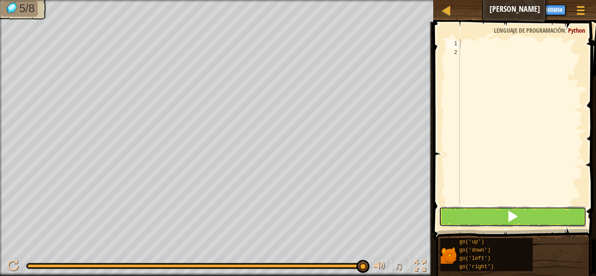
click at [457, 214] on button at bounding box center [512, 217] width 147 height 20
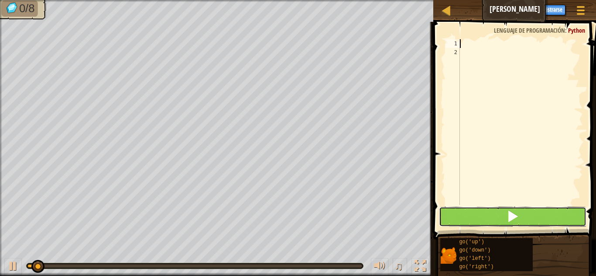
click at [457, 214] on button at bounding box center [512, 217] width 147 height 20
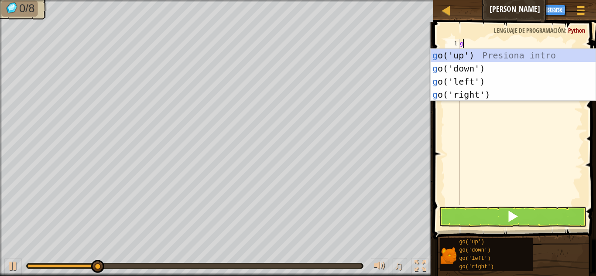
type textarea "go"
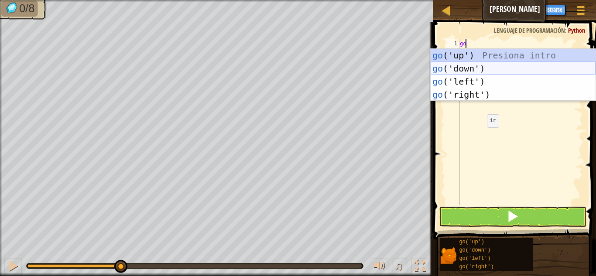
click at [484, 66] on div "go ('up') Presiona intro go ('down') Presiona intro go ('left') Presiona intro …" at bounding box center [513, 88] width 165 height 79
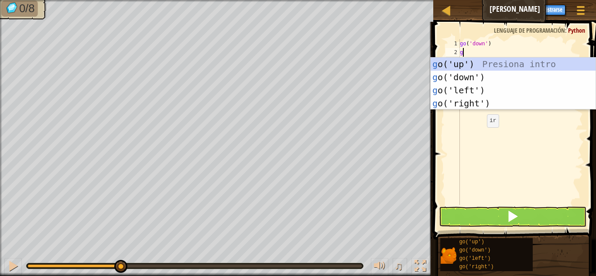
type textarea "go"
click at [494, 92] on div "go ('up') Presiona intro go ('down') Presiona intro go ('left') Presiona intro …" at bounding box center [513, 97] width 165 height 79
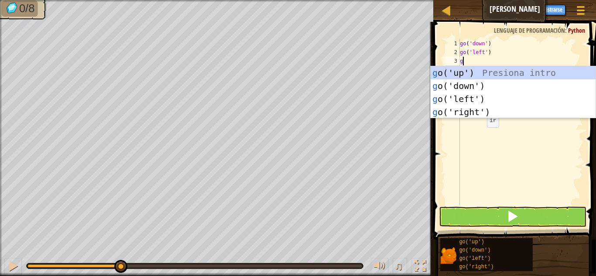
type textarea "go"
click at [486, 73] on div "go ('up') Presiona intro go ('down') Presiona intro go ('left') Presiona intro …" at bounding box center [513, 105] width 165 height 79
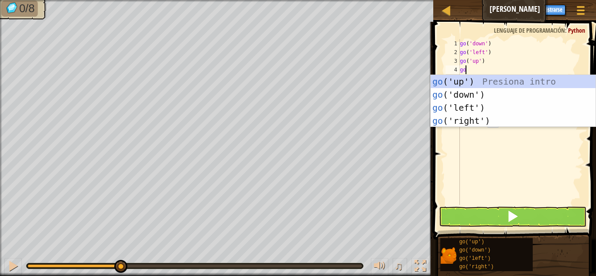
click at [486, 73] on div "go ( 'down' ) go ( 'left' ) go ( 'up' ) go" at bounding box center [520, 130] width 125 height 183
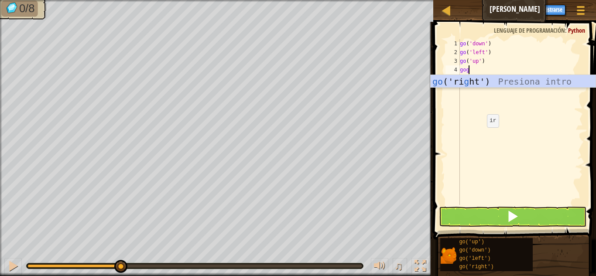
scroll to position [4, 0]
type textarea "go"
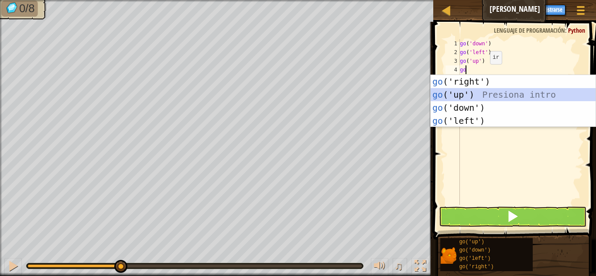
click at [464, 94] on div "go ('right') Presiona intro go ('up') Presiona intro go ('down') Presiona intro…" at bounding box center [513, 114] width 165 height 79
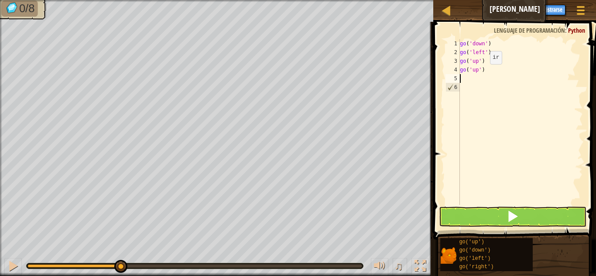
type textarea "go"
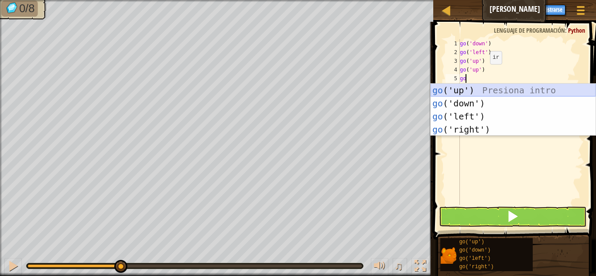
click at [475, 90] on div "go ('up') Presiona intro go ('down') Presiona intro go ('left') Presiona intro …" at bounding box center [513, 123] width 165 height 79
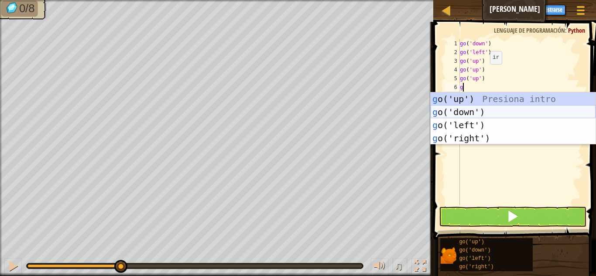
type textarea "go"
click at [479, 125] on div "go ('up') Presiona intro go ('down') Presiona intro go ('left') Presiona intro …" at bounding box center [513, 131] width 165 height 79
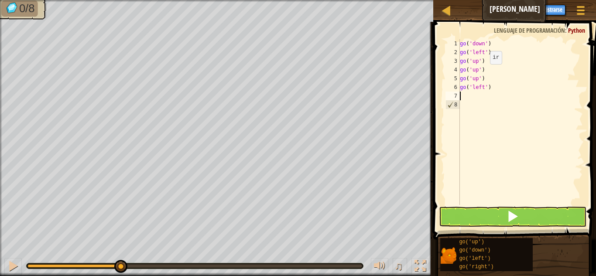
type textarea "go"
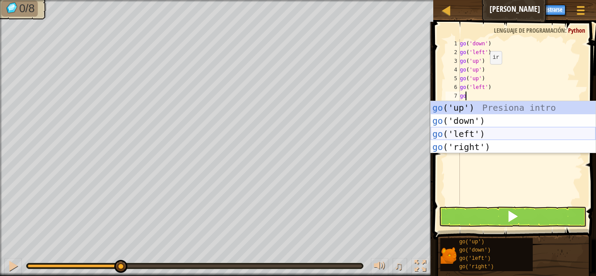
click at [473, 133] on div "go ('up') Presiona intro go ('down') Presiona intro go ('left') Presiona intro …" at bounding box center [513, 140] width 165 height 79
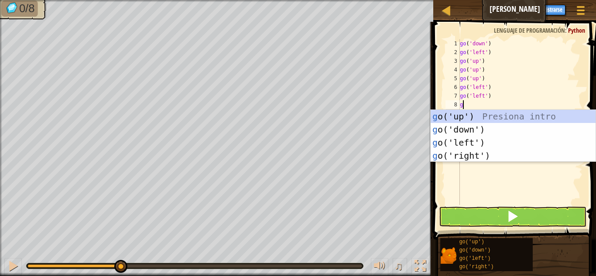
type textarea "go"
click at [471, 127] on div "go ('up') Presiona intro go ('down') Presiona intro go ('left') Presiona intro …" at bounding box center [513, 149] width 165 height 79
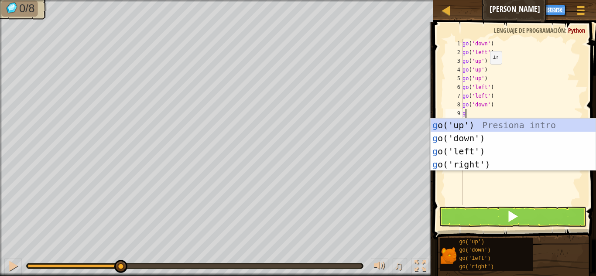
type textarea "go"
click at [471, 138] on div "go ('up') Presiona intro go ('down') Presiona intro go ('left') Presiona intro …" at bounding box center [513, 158] width 165 height 79
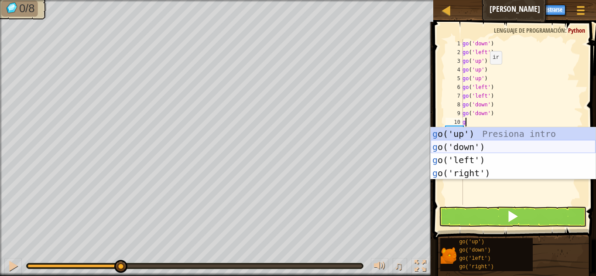
type textarea "go"
drag, startPoint x: 476, startPoint y: 171, endPoint x: 563, endPoint y: 200, distance: 91.5
click at [476, 171] on div "go ('up') Presiona intro go ('down') Presiona intro go ('left') Presiona intro …" at bounding box center [513, 166] width 165 height 79
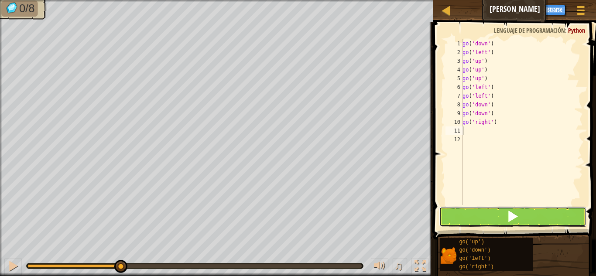
click at [537, 217] on button at bounding box center [512, 217] width 147 height 20
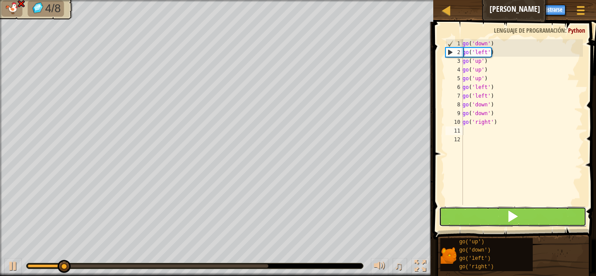
drag, startPoint x: 537, startPoint y: 217, endPoint x: 537, endPoint y: 210, distance: 7.4
click at [537, 216] on button at bounding box center [512, 217] width 147 height 20
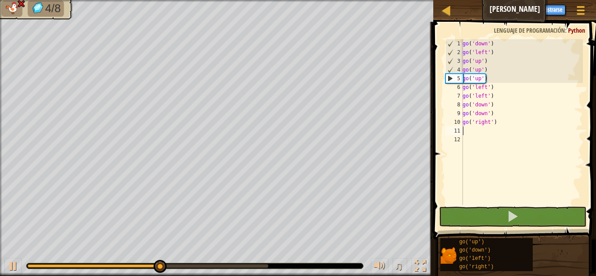
click at [482, 87] on div "go ( 'down' ) go ( 'left' ) go ( 'up' ) go ( 'up' ) go ( 'up' ) go ( 'left' ) g…" at bounding box center [522, 130] width 122 height 183
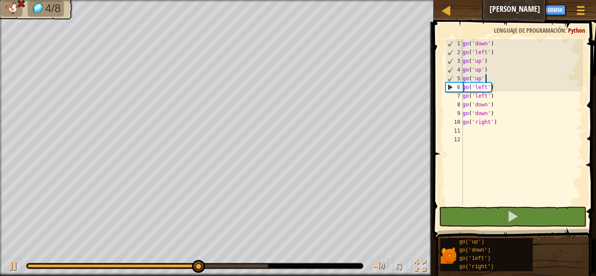
click at [486, 76] on div "go ( 'down' ) go ( 'left' ) go ( 'up' ) go ( 'up' ) go ( 'up' ) go ( 'left' ) g…" at bounding box center [522, 130] width 122 height 183
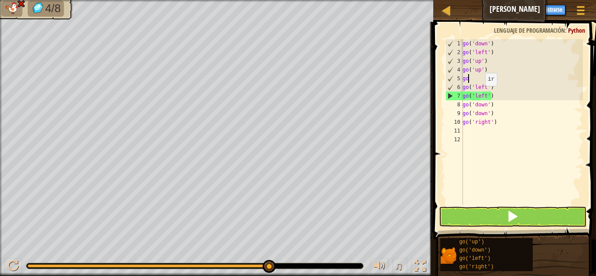
type textarea "g"
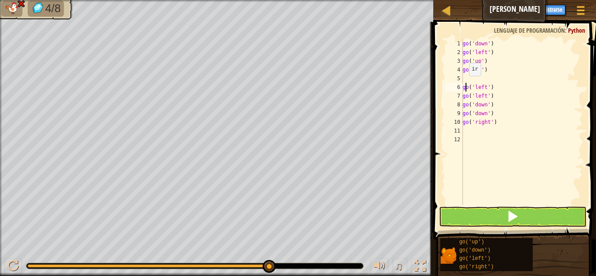
click at [464, 85] on div "go ( 'down' ) go ( 'left' ) go ( 'up' ) go ( 'up' ) go ( 'left' ) go ( 'left' )…" at bounding box center [522, 130] width 122 height 183
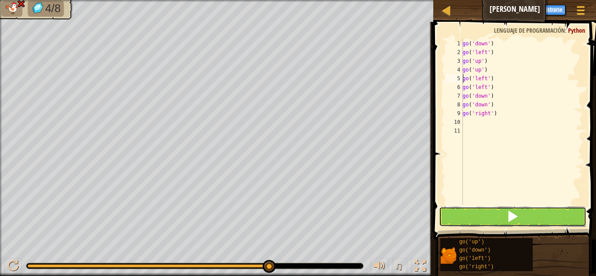
click at [513, 212] on span at bounding box center [512, 216] width 12 height 12
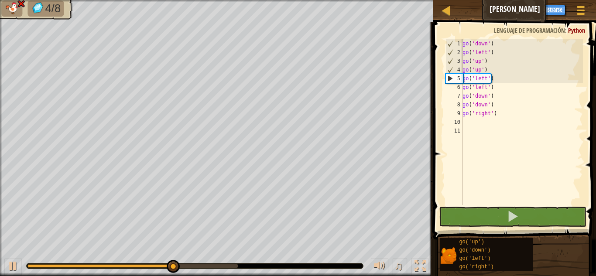
click at [506, 85] on div "go ( 'down' ) go ( 'left' ) go ( 'up' ) go ( 'up' ) go ( 'left' ) go ( 'left' )…" at bounding box center [522, 130] width 122 height 183
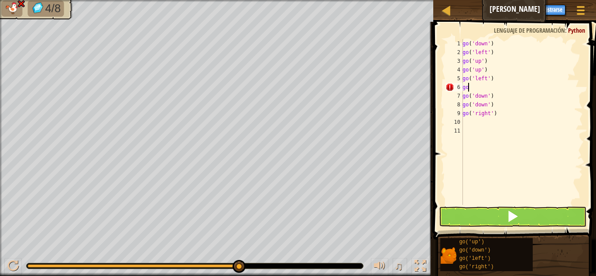
type textarea "g"
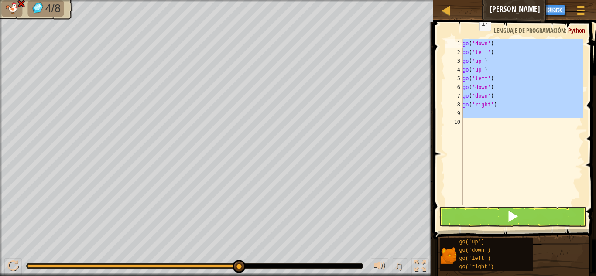
drag, startPoint x: 512, startPoint y: 123, endPoint x: 478, endPoint y: 12, distance: 116.7
click at [478, 12] on div "Mapa [PERSON_NAME] Menú del Juego Registrarse 1 ההההההההההההההההההההההההההההההה…" at bounding box center [298, 138] width 596 height 276
type textarea "go('down') go('left')"
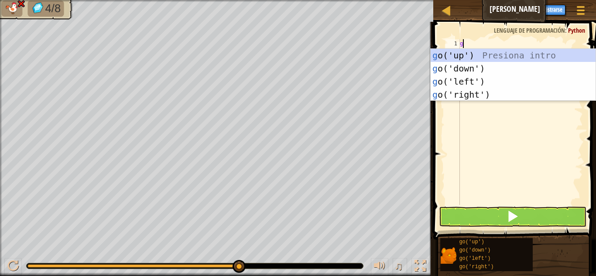
type textarea "go"
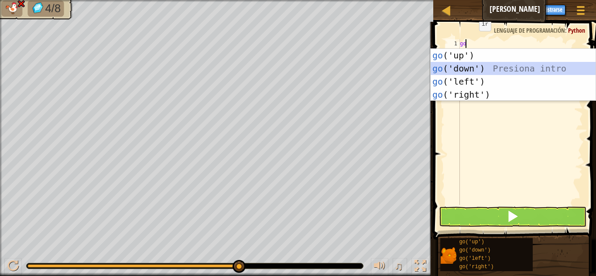
click at [506, 67] on div "go ('up') Presiona intro go ('down') Presiona intro go ('left') Presiona intro …" at bounding box center [513, 88] width 165 height 79
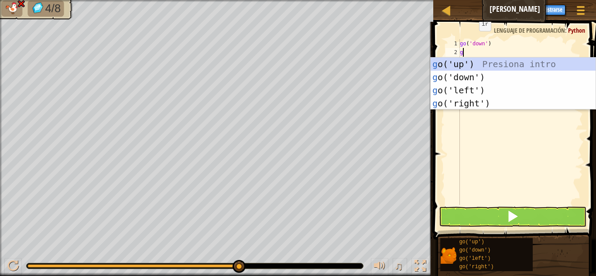
type textarea "go"
click at [482, 91] on div "go ('up') Presiona intro go ('down') Presiona intro go ('left') Presiona intro …" at bounding box center [513, 97] width 165 height 79
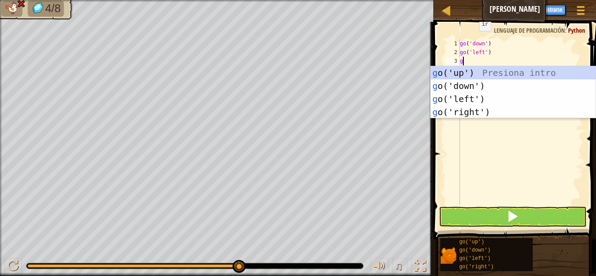
type textarea "go"
click at [485, 70] on div "go ('up') Presiona intro go ('down') Presiona intro go ('left') Presiona intro …" at bounding box center [513, 105] width 165 height 79
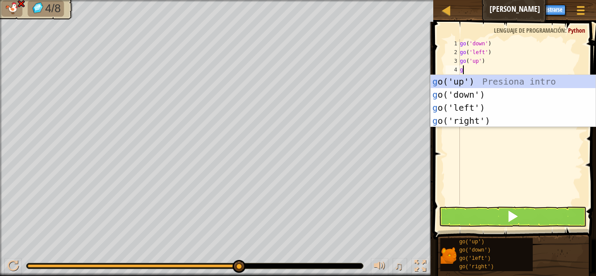
type textarea "go"
click at [481, 79] on div "go ('up') Presiona intro go ('down') Presiona intro go ('left') Presiona intro …" at bounding box center [513, 114] width 165 height 79
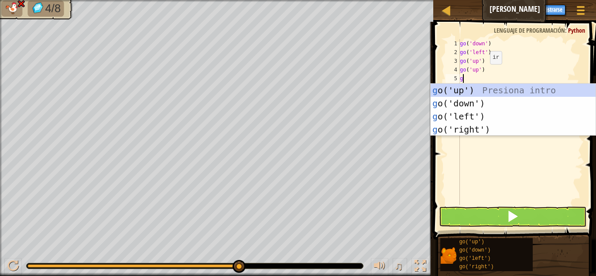
type textarea "go"
click at [481, 87] on div "go ('up') Presiona intro go ('down') Presiona intro go ('left') Presiona intro …" at bounding box center [513, 123] width 165 height 79
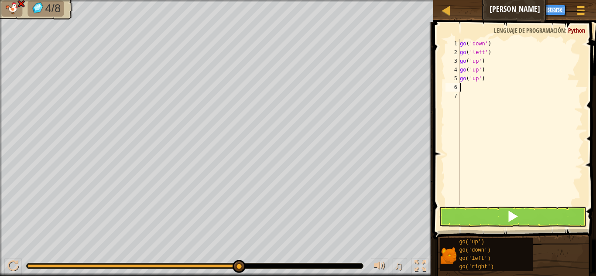
type textarea "go"
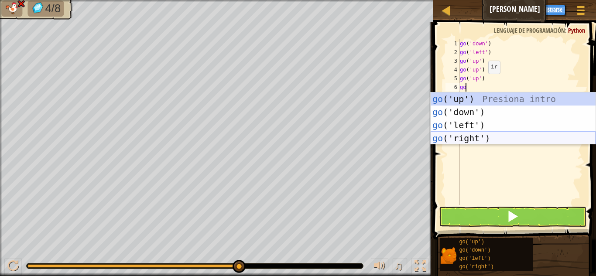
click at [470, 135] on div "go ('up') Presiona intro go ('down') Presiona intro go ('left') Presiona intro …" at bounding box center [513, 131] width 165 height 79
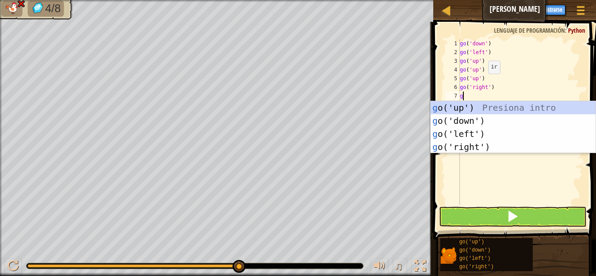
type textarea "go"
click at [476, 146] on div "go ('up') Presiona intro go ('down') Presiona intro go ('left') Presiona intro …" at bounding box center [513, 140] width 165 height 79
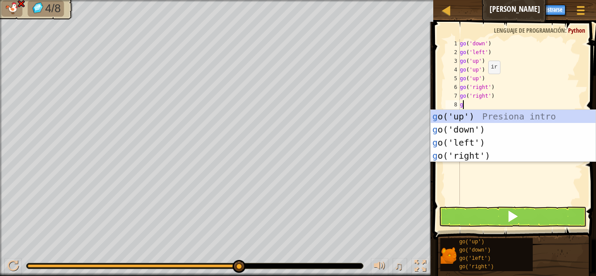
type textarea "go"
click at [480, 130] on div "go ('up') Presiona intro go ('down') Presiona intro go ('left') Presiona intro …" at bounding box center [513, 149] width 165 height 79
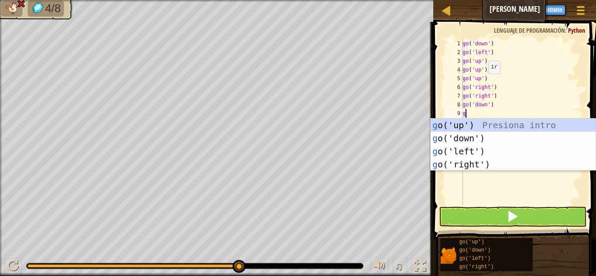
type textarea "go"
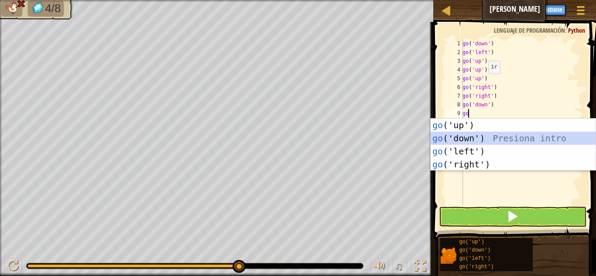
click at [480, 139] on div "go ('up') Presiona intro go ('down') Presiona intro go ('left') Presiona intro …" at bounding box center [513, 158] width 165 height 79
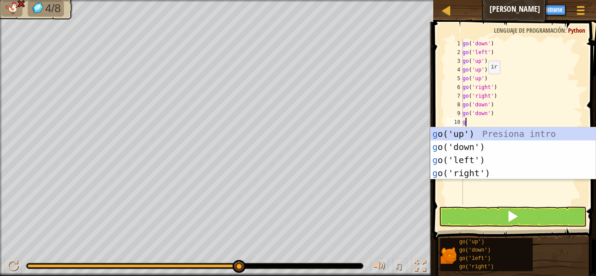
type textarea "go"
click at [476, 171] on div "go ('up') Presiona intro go ('down') Presiona intro go ('left') Presiona intro …" at bounding box center [513, 166] width 165 height 79
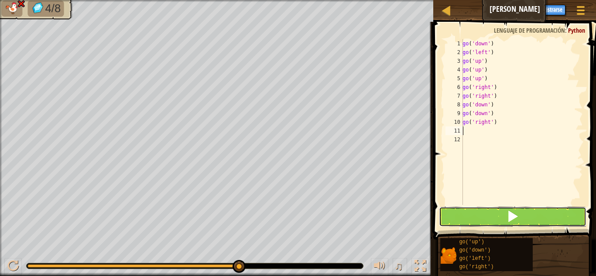
click at [492, 212] on button at bounding box center [512, 217] width 147 height 20
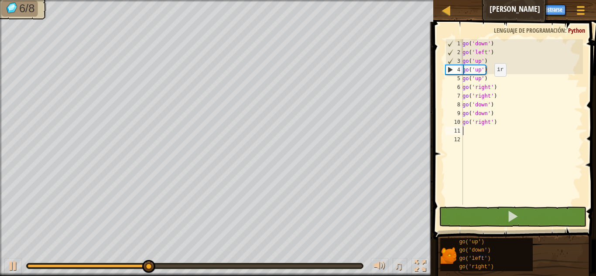
click at [489, 85] on div "go ( 'down' ) go ( 'left' ) go ( 'up' ) go ( 'up' ) go ( 'up' ) go ( 'right' ) …" at bounding box center [522, 130] width 122 height 183
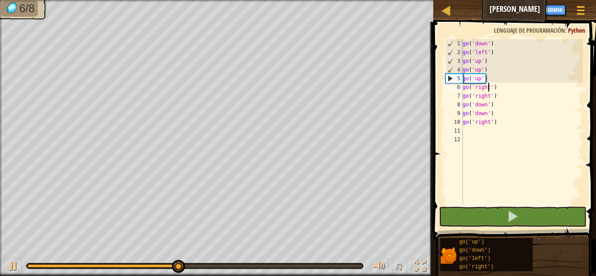
click at [487, 73] on div "go ( 'down' ) go ( 'left' ) go ( 'up' ) go ( 'up' ) go ( 'up' ) go ( 'right' ) …" at bounding box center [522, 130] width 122 height 183
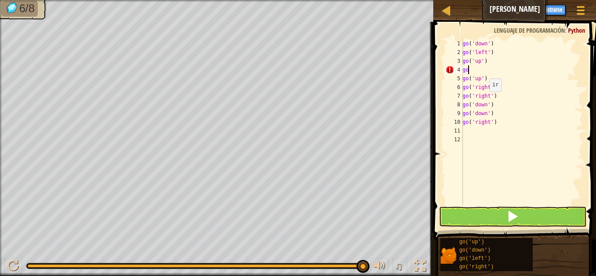
type textarea "g"
click at [496, 116] on div "go ( 'down' ) go ( 'left' ) go ( 'up' ) go ( 'up' ) go ( 'right' ) go ( 'right'…" at bounding box center [522, 130] width 122 height 183
type textarea "g"
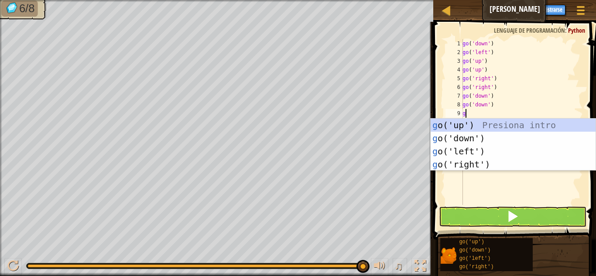
type textarea "go"
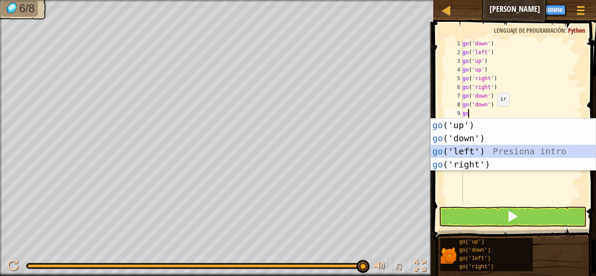
click at [484, 149] on div "go ('up') Presiona intro go ('down') Presiona intro go ('left') Presiona intro …" at bounding box center [513, 158] width 165 height 79
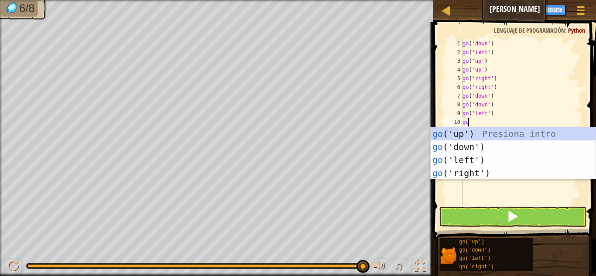
type textarea "go"
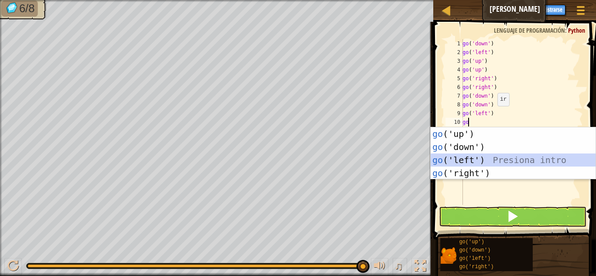
click at [479, 157] on div "go ('up') Presiona intro go ('down') Presiona intro go ('left') Presiona intro …" at bounding box center [513, 166] width 165 height 79
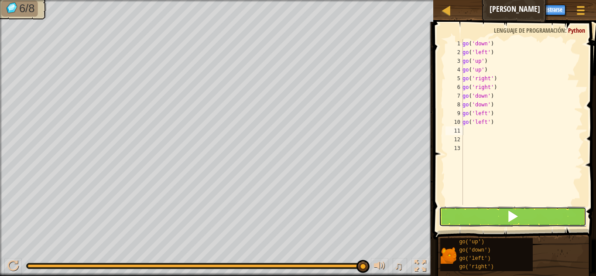
click at [479, 213] on button at bounding box center [512, 217] width 147 height 20
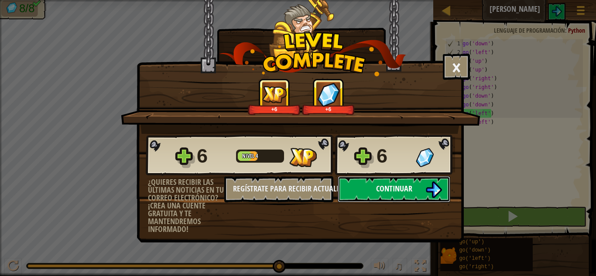
click at [404, 195] on button "Continuar" at bounding box center [394, 189] width 113 height 26
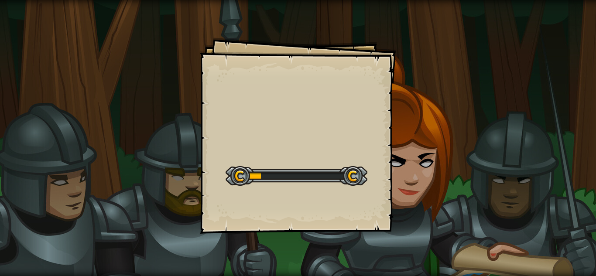
click at [407, 190] on div "Goals Start Level Error al cargar desde el servidor. Intenta refrescar la págin…" at bounding box center [298, 138] width 596 height 276
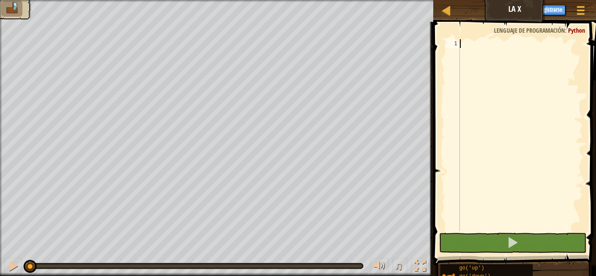
type textarea "g"
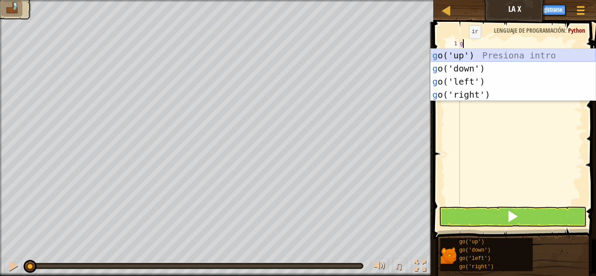
click at [478, 58] on div "g o('up') Presiona intro g o('down') Presiona intro g o('left') Presiona intro …" at bounding box center [513, 88] width 165 height 79
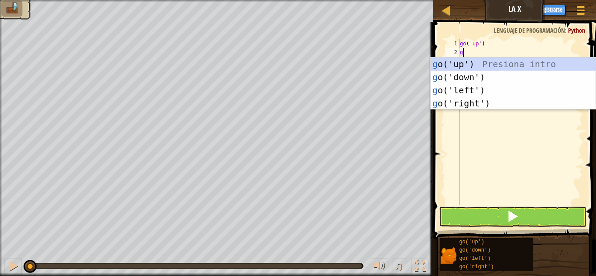
type textarea "go"
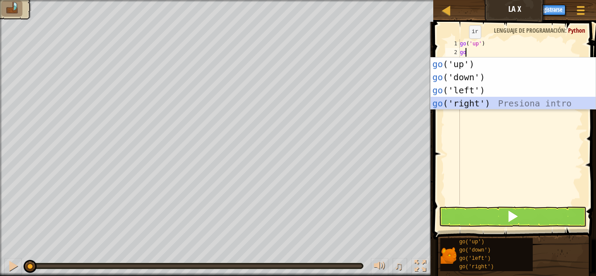
click at [481, 105] on div "go ('up') Presiona intro go ('down') Presiona intro go ('left') Presiona intro …" at bounding box center [513, 97] width 165 height 79
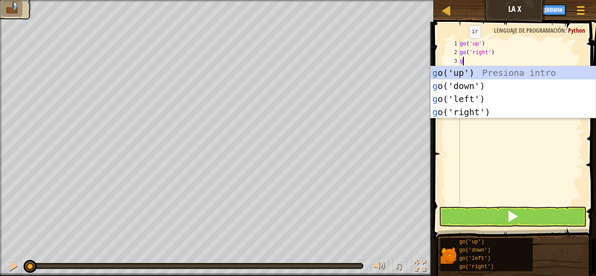
type textarea "go"
click at [479, 107] on div "go ('up') Presiona intro go ('down') Presiona intro go ('left') Presiona intro …" at bounding box center [513, 105] width 165 height 79
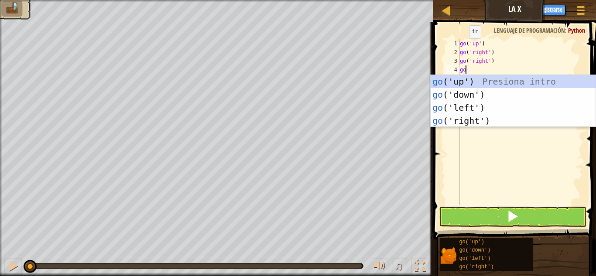
type textarea "go"
click at [478, 121] on div "go ('up') Presiona intro go ('down') Presiona intro go ('left') Presiona intro …" at bounding box center [513, 114] width 165 height 79
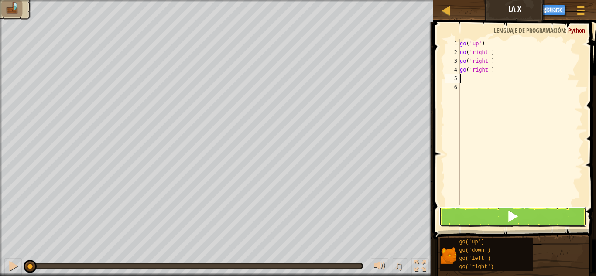
click at [492, 212] on button at bounding box center [512, 217] width 147 height 20
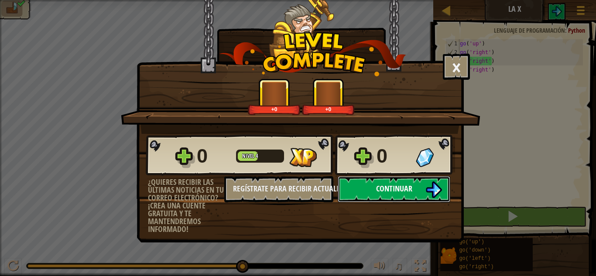
click at [397, 188] on span "Continuar" at bounding box center [394, 188] width 36 height 11
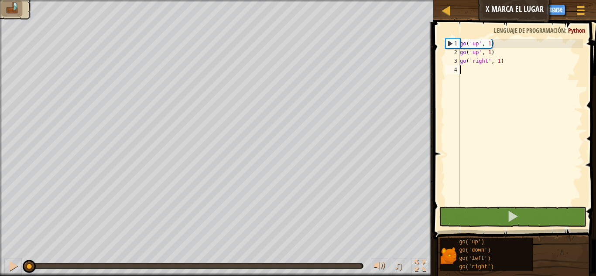
scroll to position [4, 0]
type textarea "go"
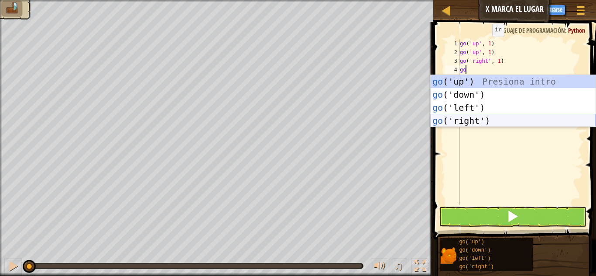
click at [484, 124] on div "go ('up') Presiona intro go ('down') Presiona intro go ('left') Presiona intro …" at bounding box center [513, 114] width 165 height 79
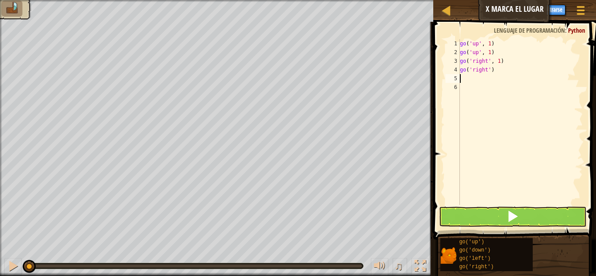
type textarea "go"
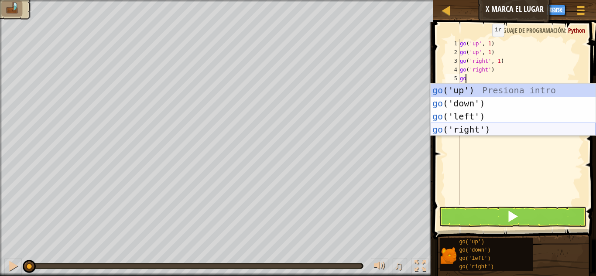
click at [481, 130] on div "go ('up') Presiona intro go ('down') Presiona intro go ('left') Presiona intro …" at bounding box center [513, 123] width 165 height 79
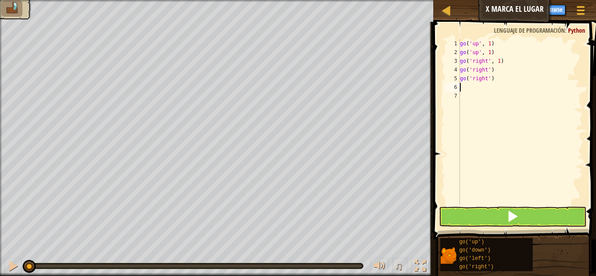
type textarea "g"
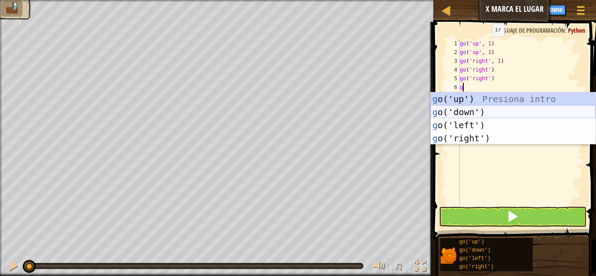
click at [483, 113] on div "g o('up') Presiona intro g o('down') Presiona intro g o('left') Presiona intro …" at bounding box center [513, 131] width 165 height 79
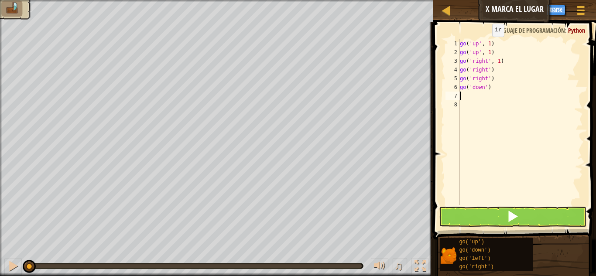
type textarea "go"
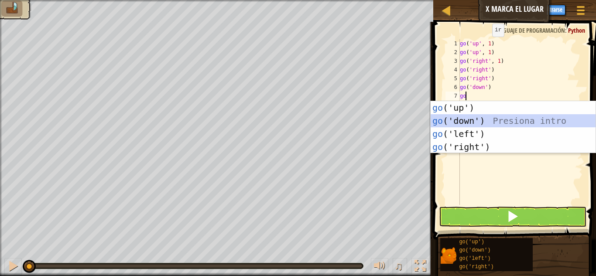
click at [482, 117] on div "go ('up') Presiona intro go ('down') Presiona intro go ('left') Presiona intro …" at bounding box center [513, 140] width 165 height 79
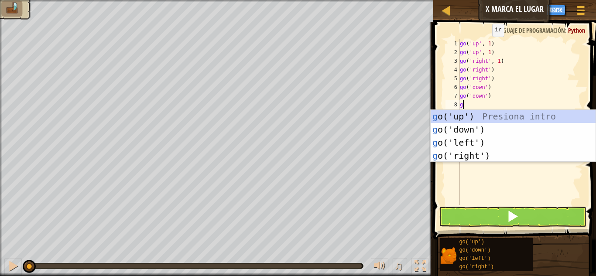
type textarea "go"
click at [481, 125] on div "go ('up') Presiona intro go ('down') Presiona intro go ('left') Presiona intro …" at bounding box center [513, 149] width 165 height 79
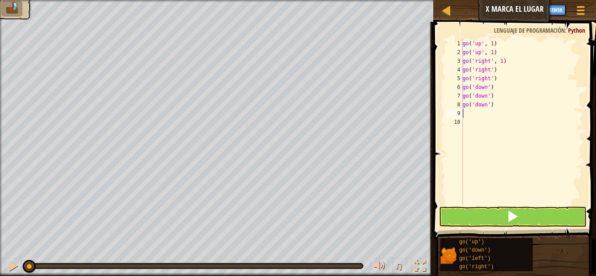
drag, startPoint x: 507, startPoint y: 200, endPoint x: 504, endPoint y: 211, distance: 11.3
click at [506, 208] on div "1 2 3 4 5 6 7 8 9 10 go ( 'up' , 1 ) go ( 'up' , 1 ) go ( 'right' , 1 ) go ( 'r…" at bounding box center [513, 147] width 165 height 243
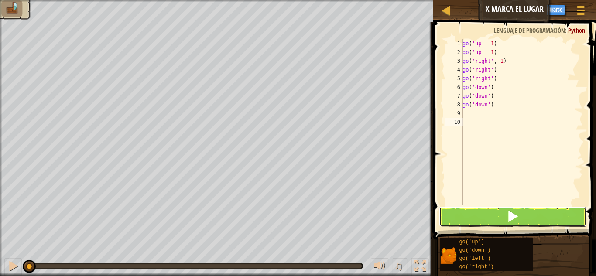
click at [499, 220] on button at bounding box center [512, 217] width 147 height 20
